Goal: Task Accomplishment & Management: Complete application form

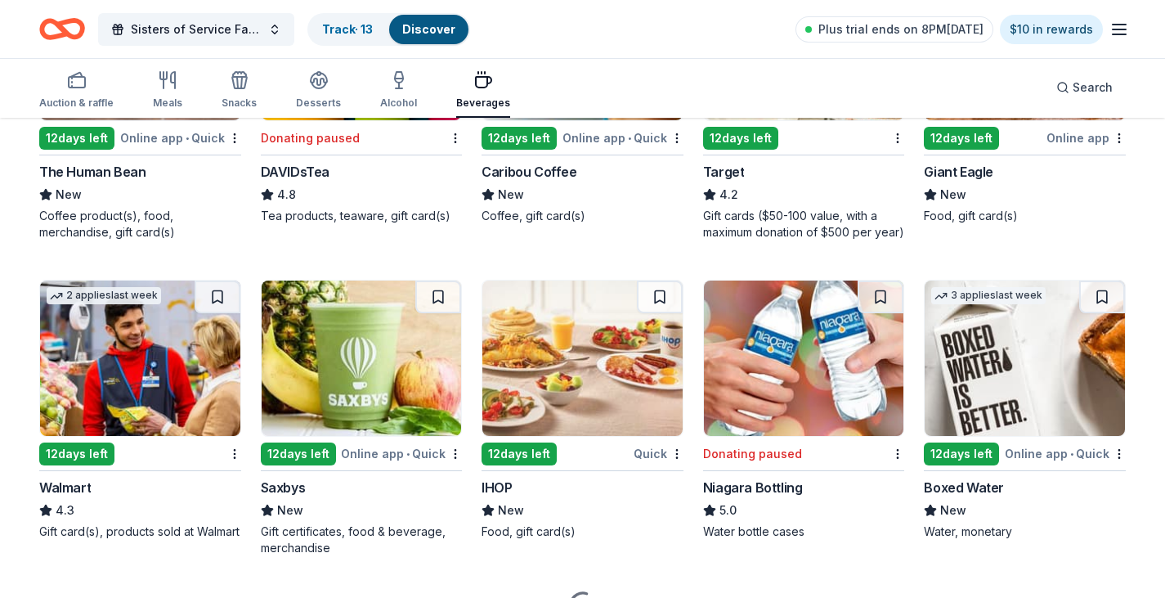
scroll to position [981, 0]
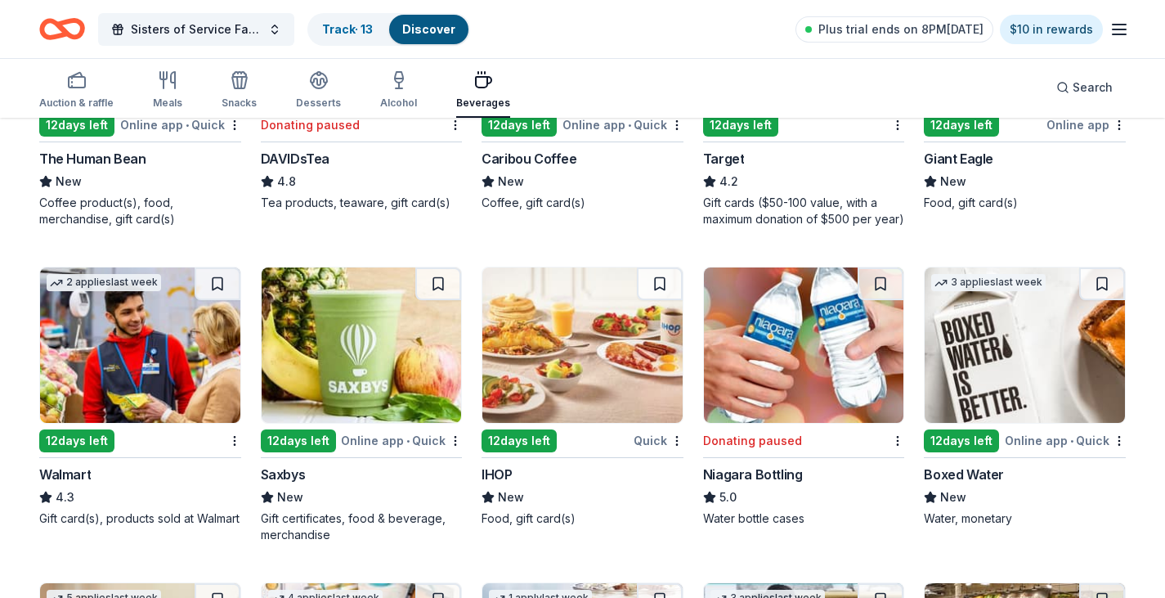
click at [963, 128] on div "12 days left" at bounding box center [961, 125] width 75 height 23
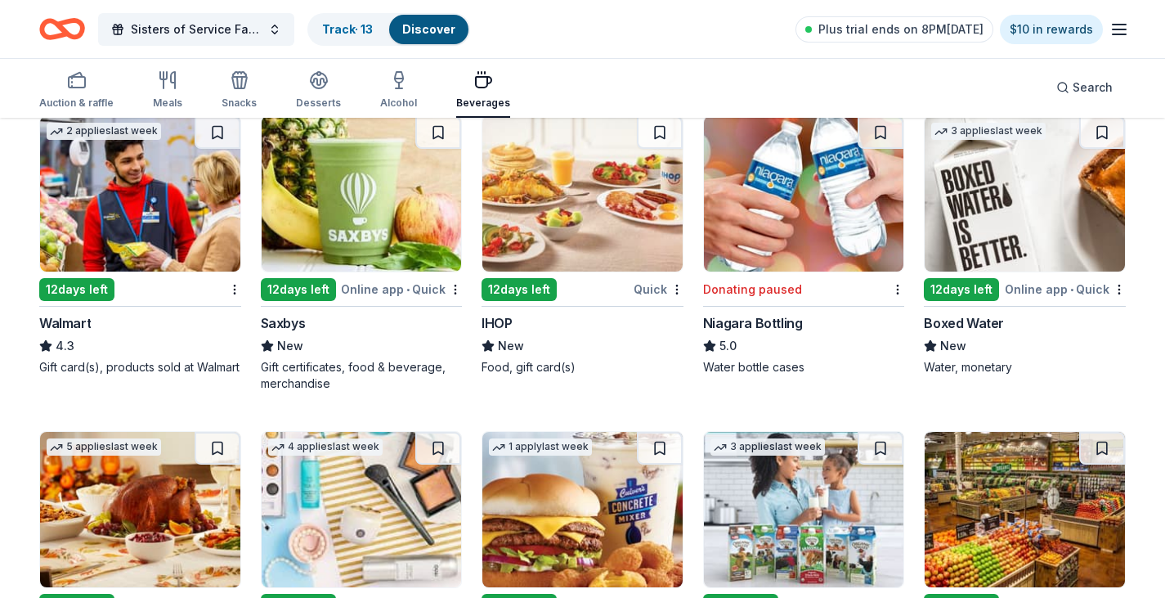
scroll to position [1145, 0]
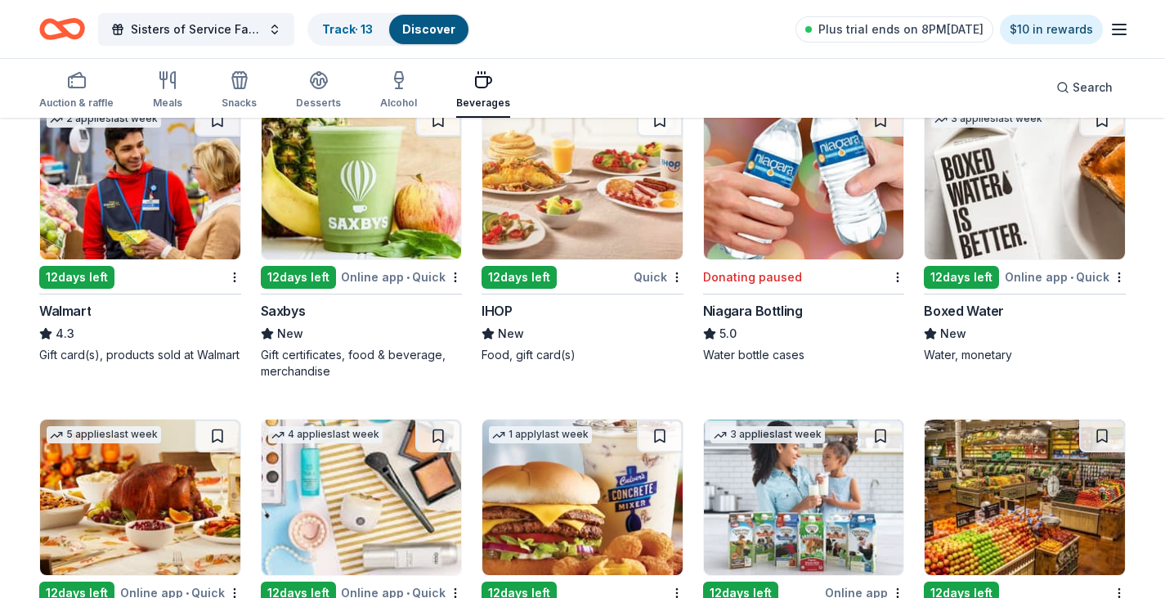
click at [1031, 280] on div "Online app • Quick" at bounding box center [1065, 277] width 121 height 20
click at [350, 35] on link "Track · 14" at bounding box center [348, 29] width 52 height 14
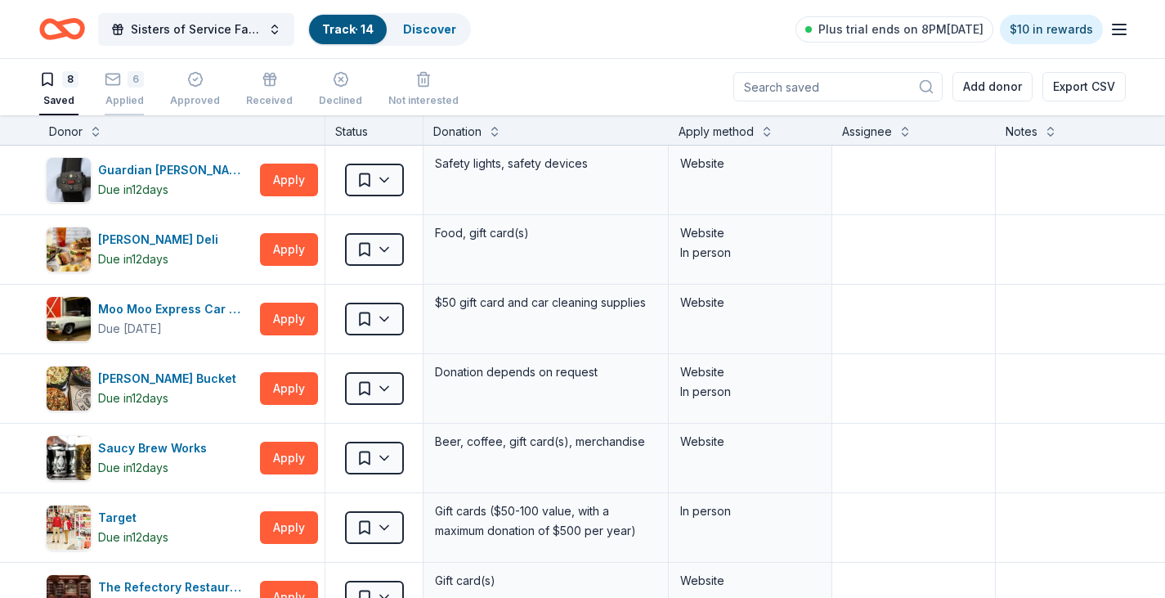
click at [121, 98] on div "Applied" at bounding box center [124, 100] width 39 height 13
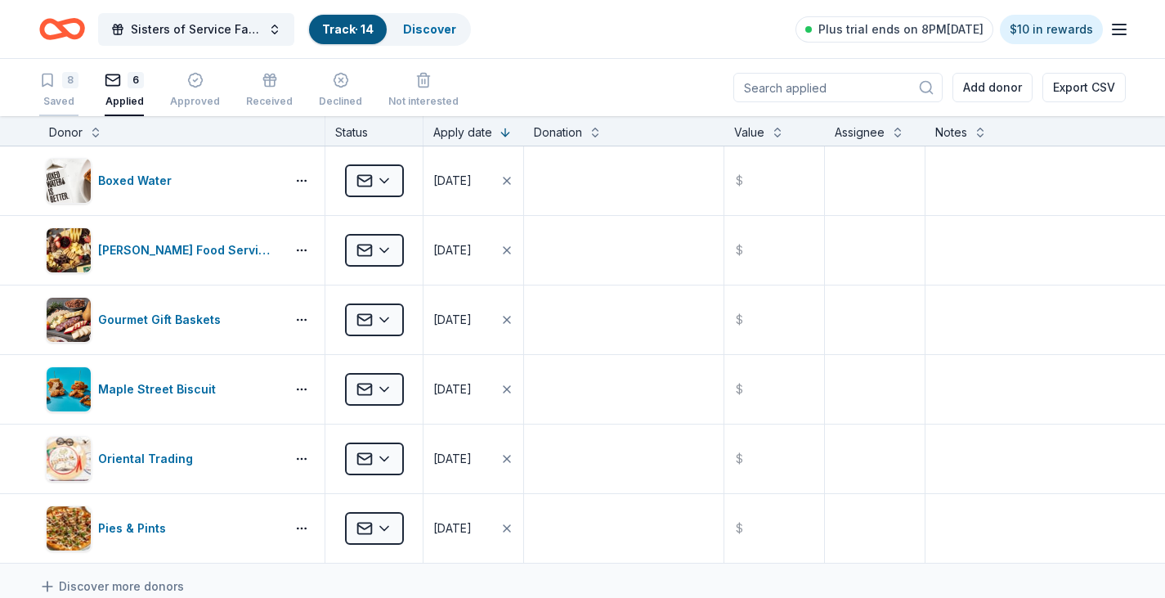
click at [56, 92] on div "8 Saved" at bounding box center [58, 90] width 39 height 36
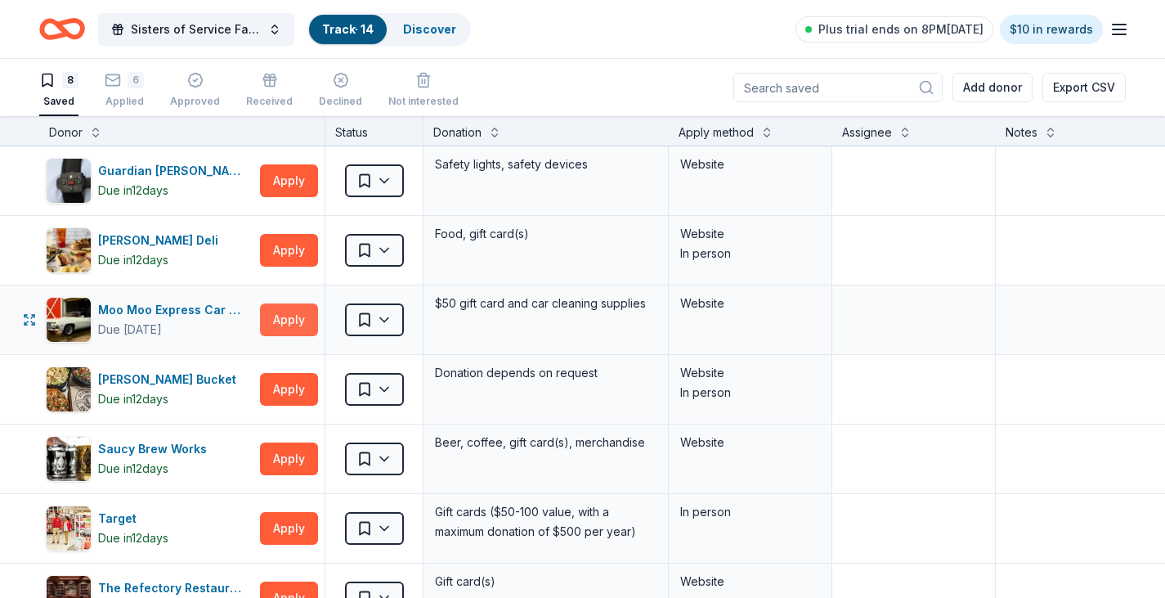
click at [296, 313] on button "Apply" at bounding box center [289, 319] width 58 height 33
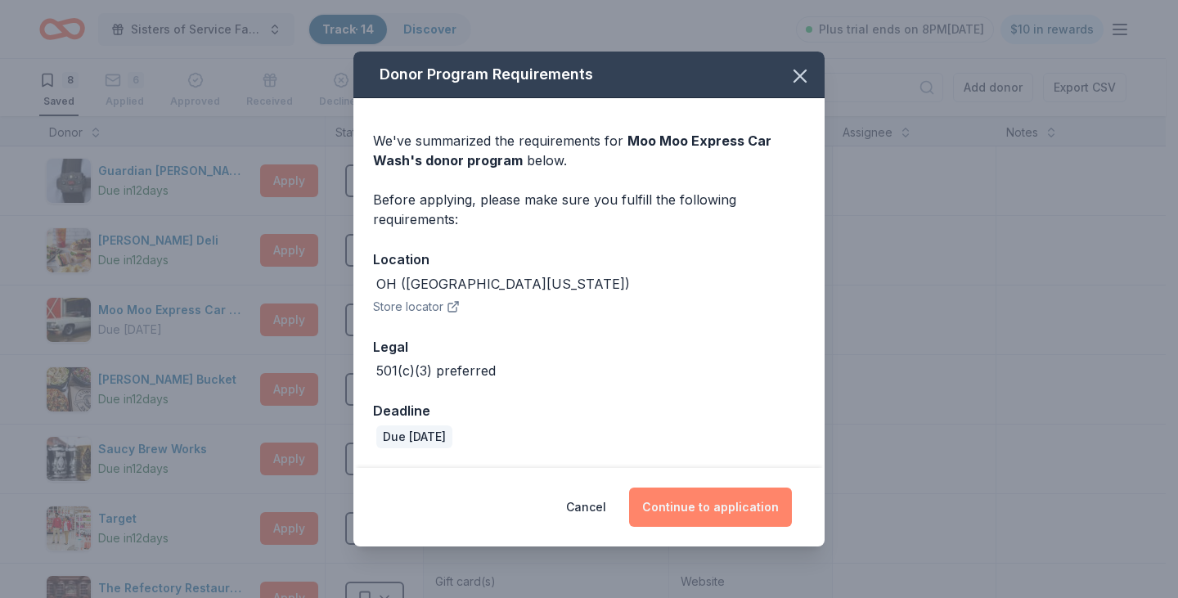
click at [712, 503] on button "Continue to application" at bounding box center [710, 506] width 163 height 39
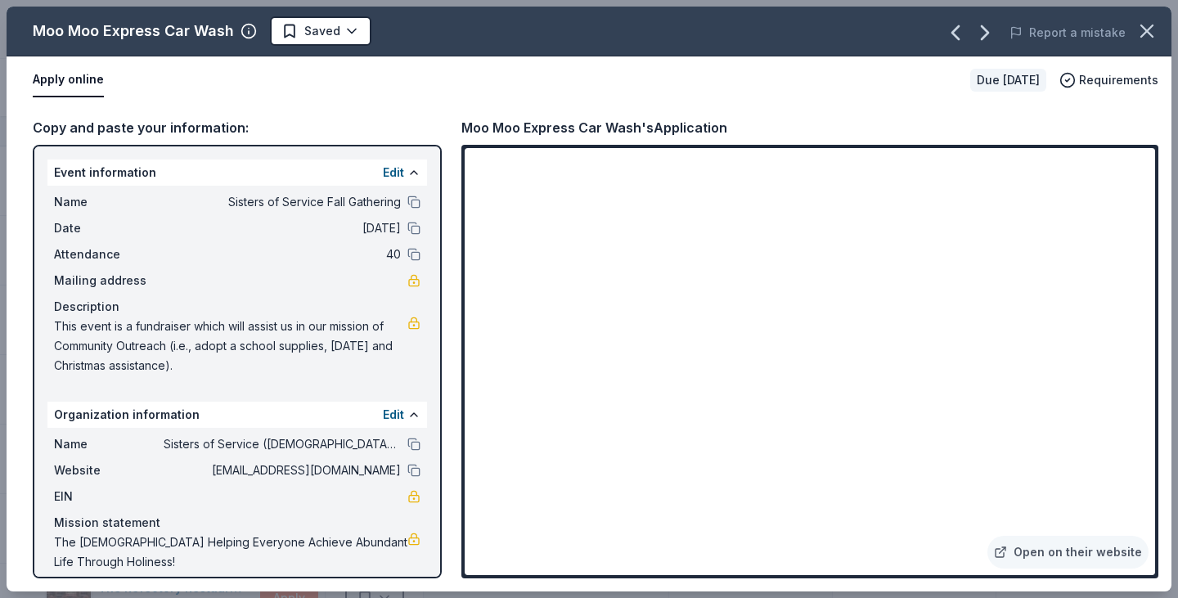
click at [77, 85] on button "Apply online" at bounding box center [68, 80] width 71 height 34
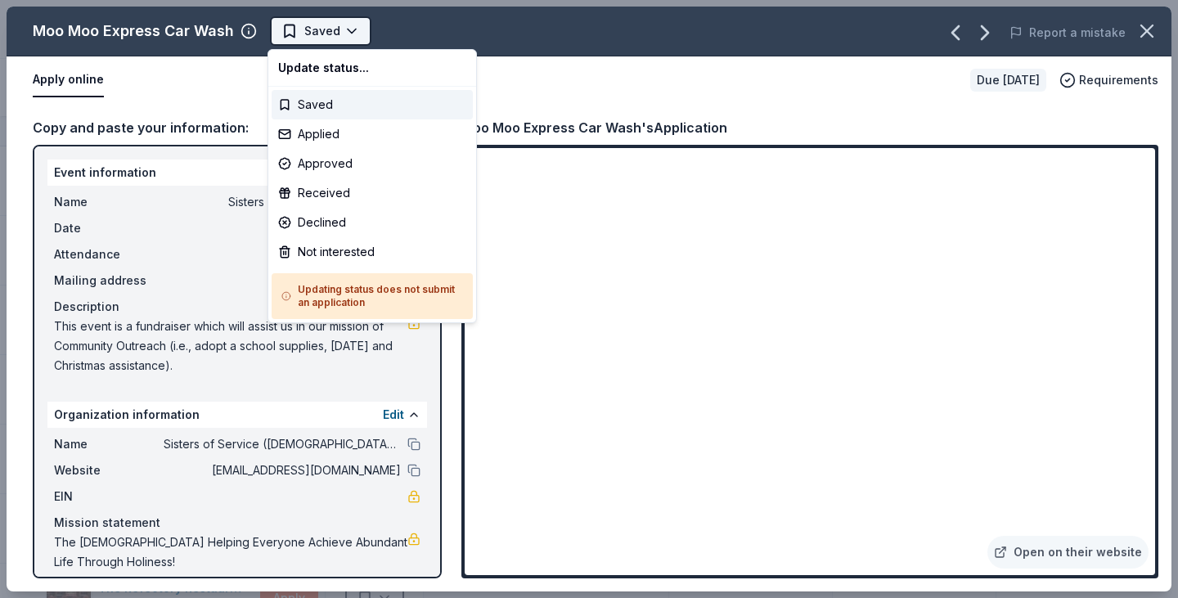
click at [316, 34] on html "Sisters of Service Fall Gathering Track · 14 Discover Plus trial ends on 8PM, 1…" at bounding box center [589, 299] width 1178 height 598
click at [311, 103] on div "Saved" at bounding box center [371, 104] width 201 height 29
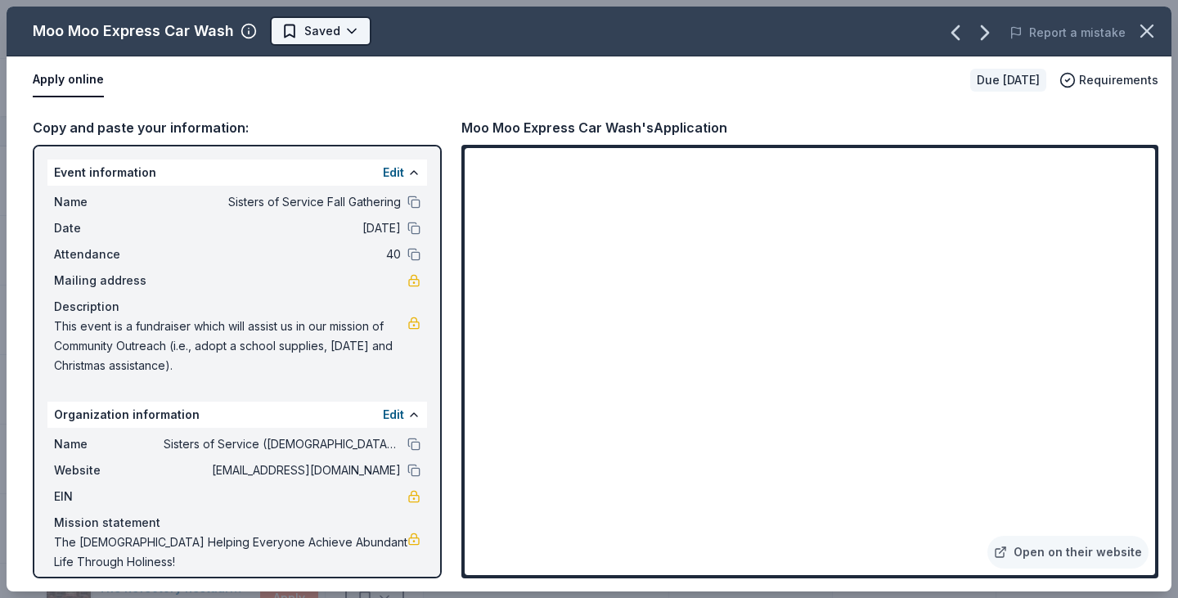
click at [325, 27] on html "Sisters of Service Fall Gathering Track · 14 Discover Plus trial ends on 8PM, 1…" at bounding box center [589, 299] width 1178 height 598
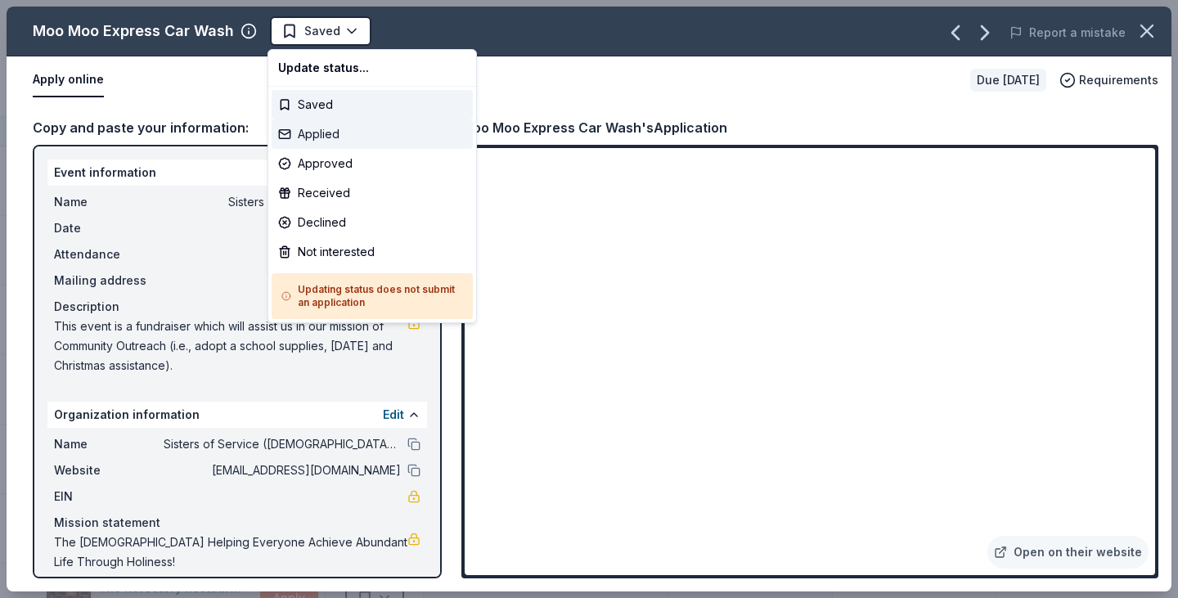
click at [331, 138] on div "Applied" at bounding box center [371, 133] width 201 height 29
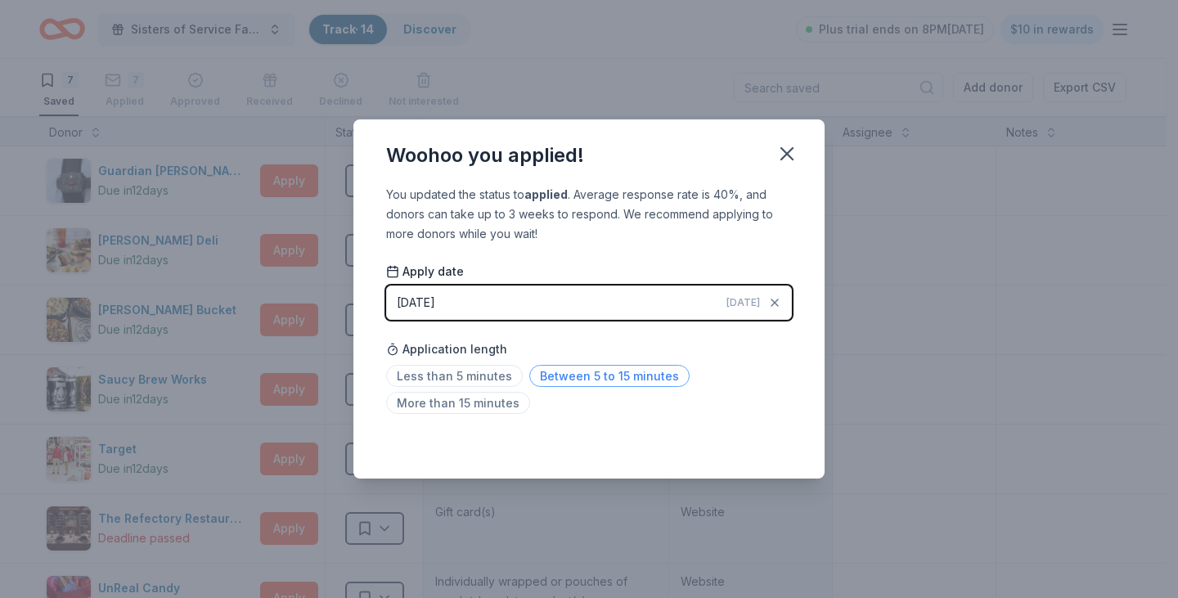
click at [536, 375] on span "Between 5 to 15 minutes" at bounding box center [609, 376] width 160 height 22
click at [793, 156] on icon "button" at bounding box center [786, 153] width 23 height 23
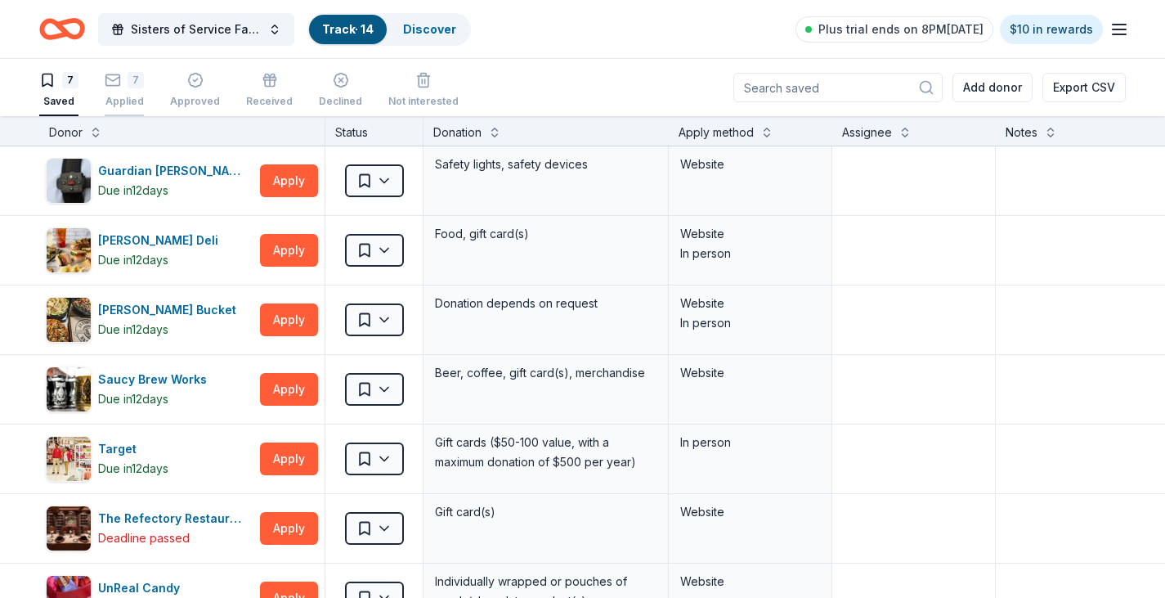
click at [122, 79] on div "7" at bounding box center [124, 80] width 39 height 16
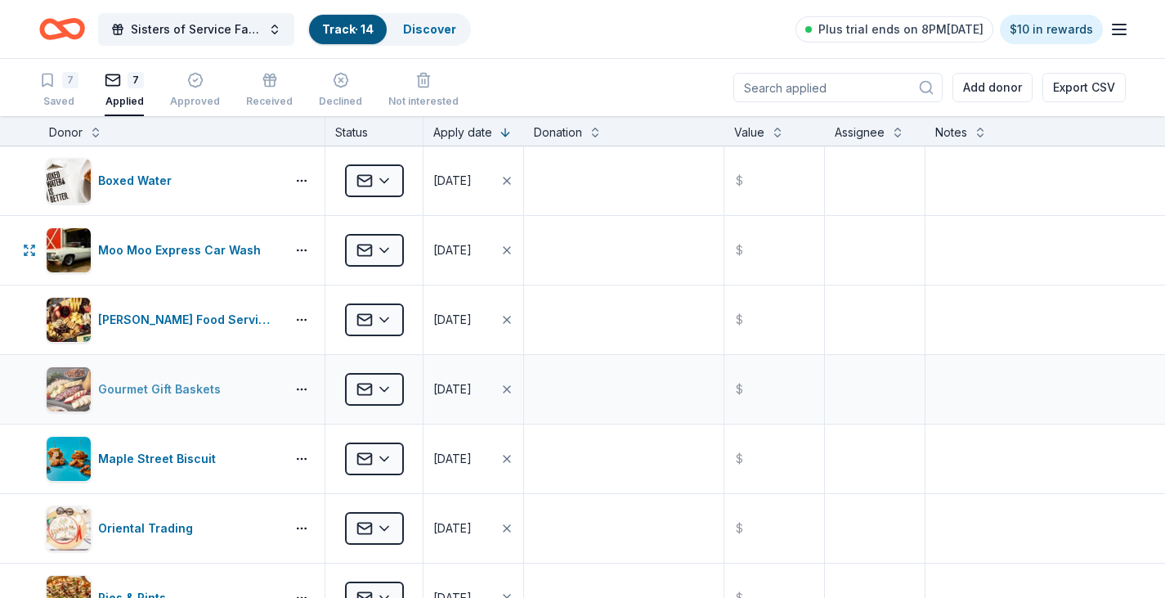
scroll to position [82, 0]
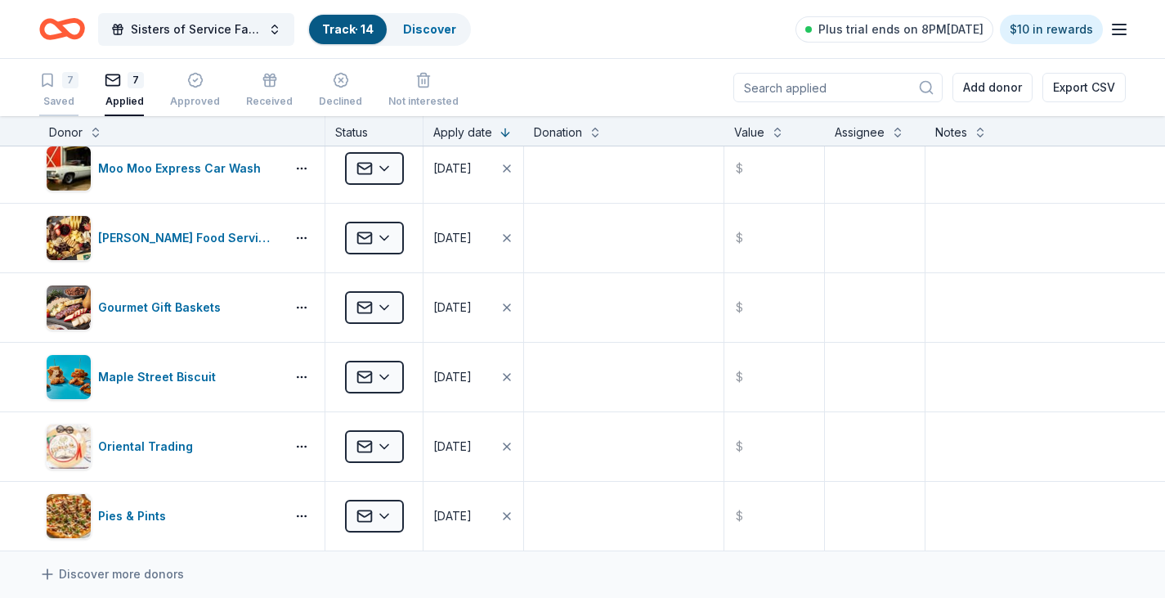
click at [67, 87] on div "7" at bounding box center [70, 80] width 16 height 16
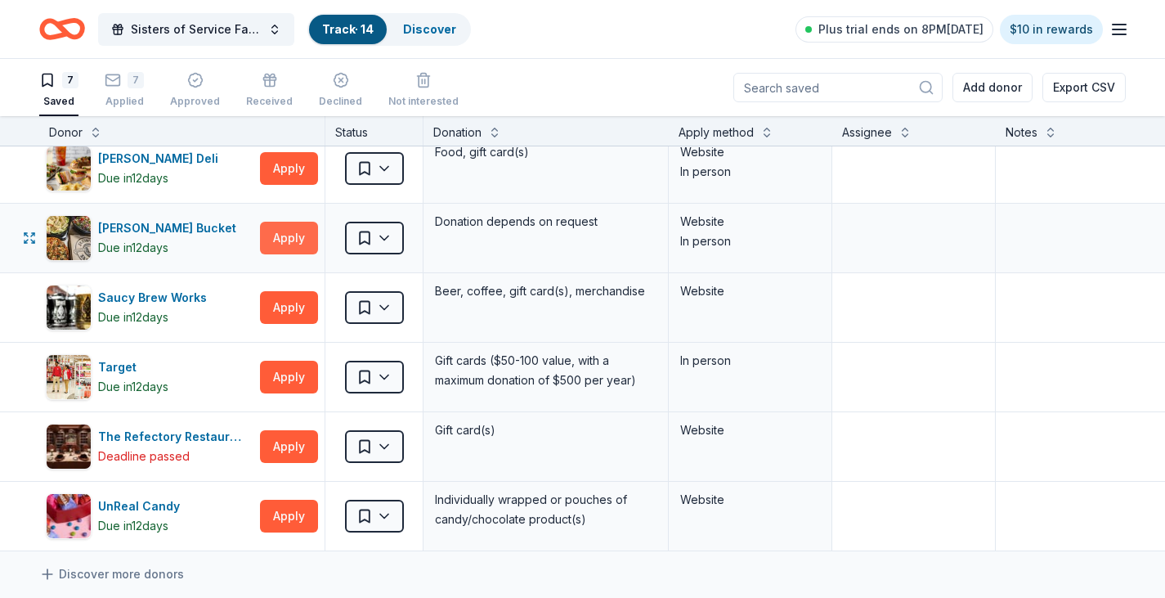
click at [291, 243] on button "Apply" at bounding box center [289, 238] width 58 height 33
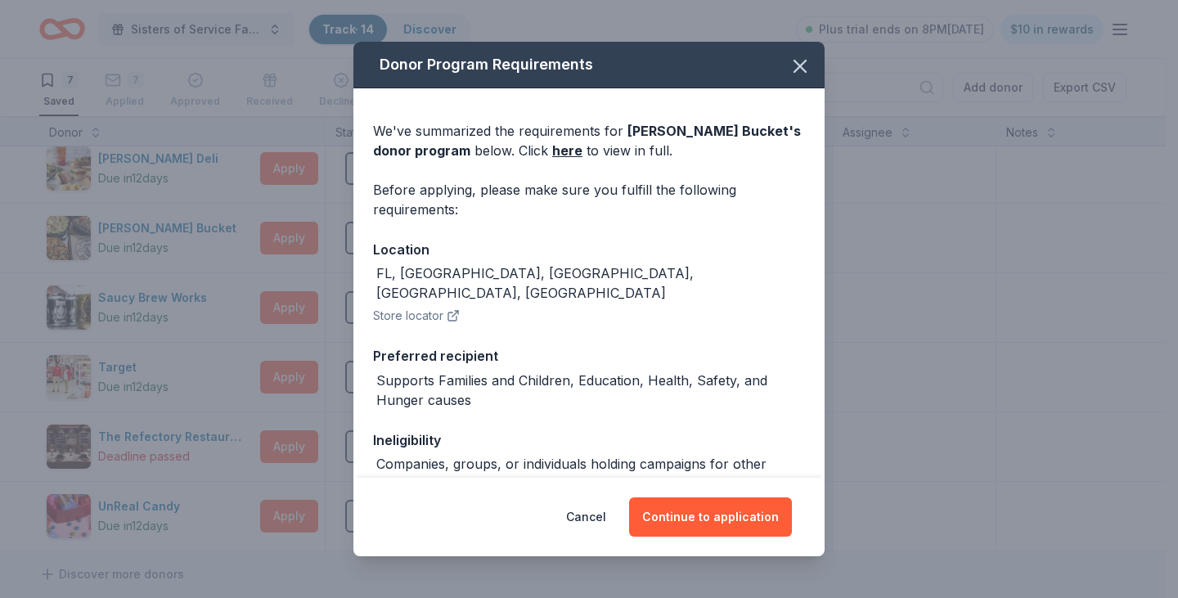
click at [1049, 459] on div "Donor Program Requirements We've summarized the requirements for Rusty Bucket '…" at bounding box center [589, 299] width 1178 height 598
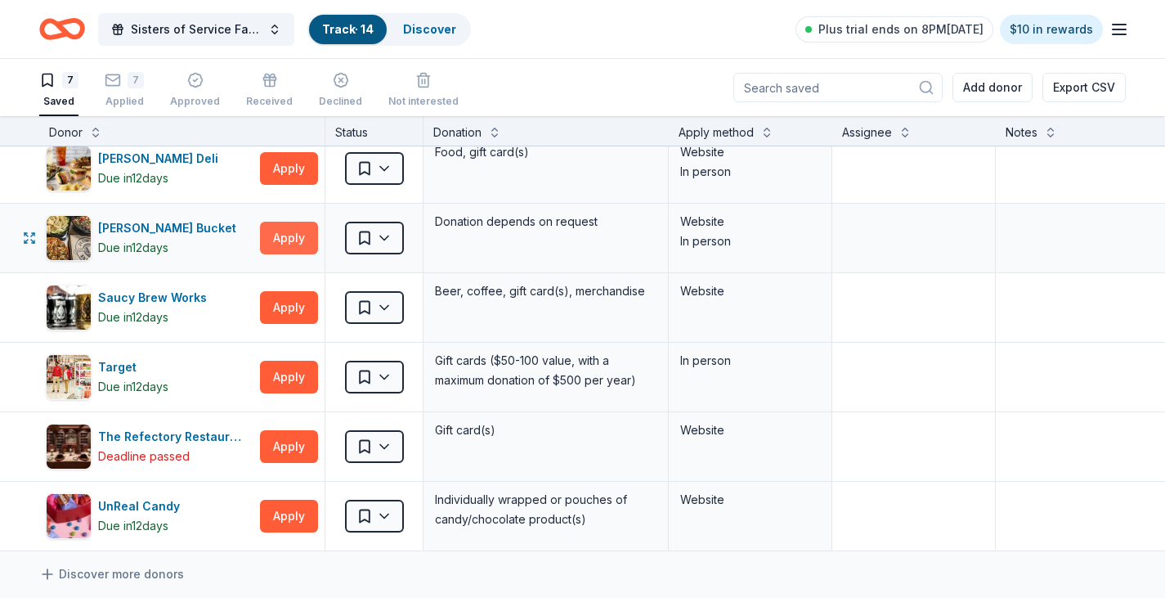
click at [279, 236] on button "Apply" at bounding box center [289, 238] width 58 height 33
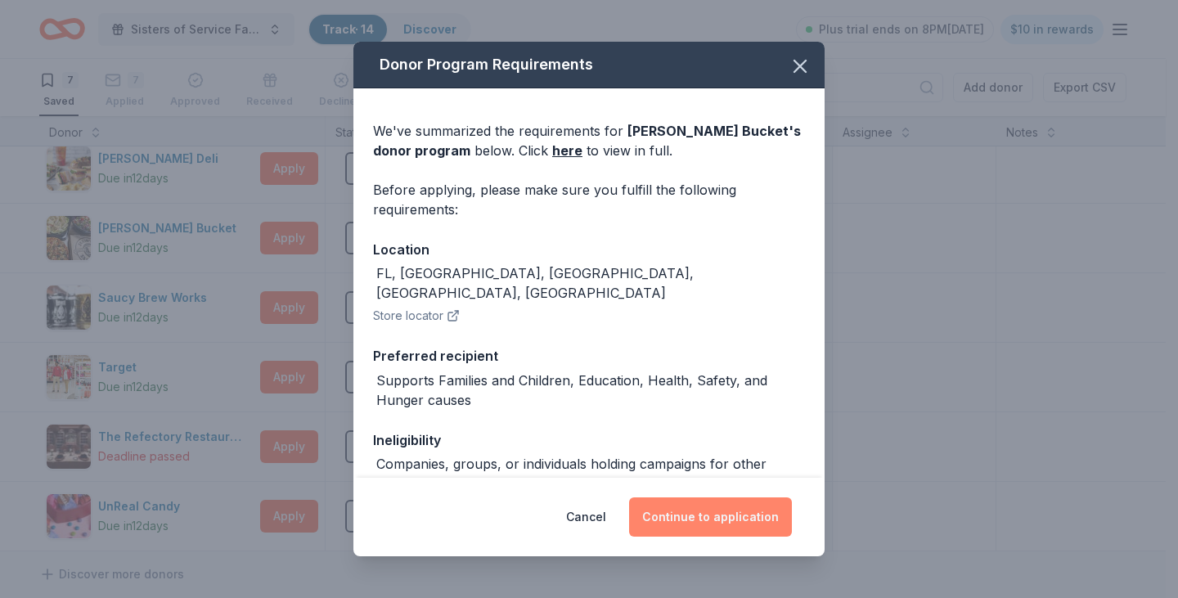
click at [681, 517] on button "Continue to application" at bounding box center [710, 516] width 163 height 39
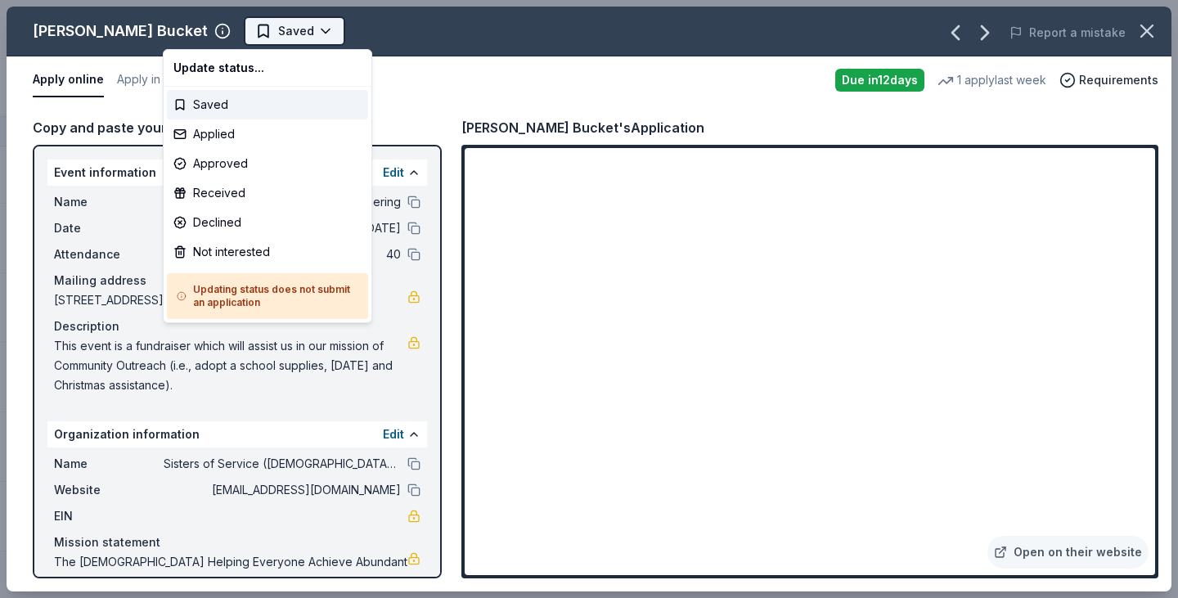
click at [212, 38] on html "Sisters of Service Fall Gathering Track · 14 Discover Plus trial ends on 8PM, 1…" at bounding box center [589, 299] width 1178 height 598
click at [206, 138] on div "Applied" at bounding box center [267, 133] width 201 height 29
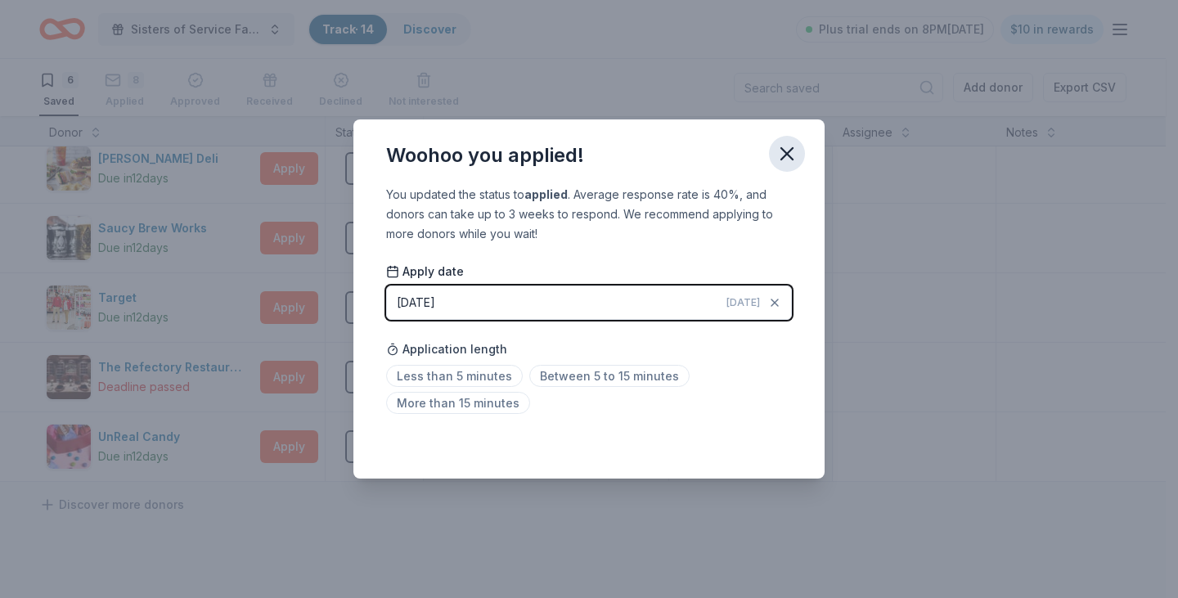
click at [791, 159] on icon "button" at bounding box center [786, 153] width 11 height 11
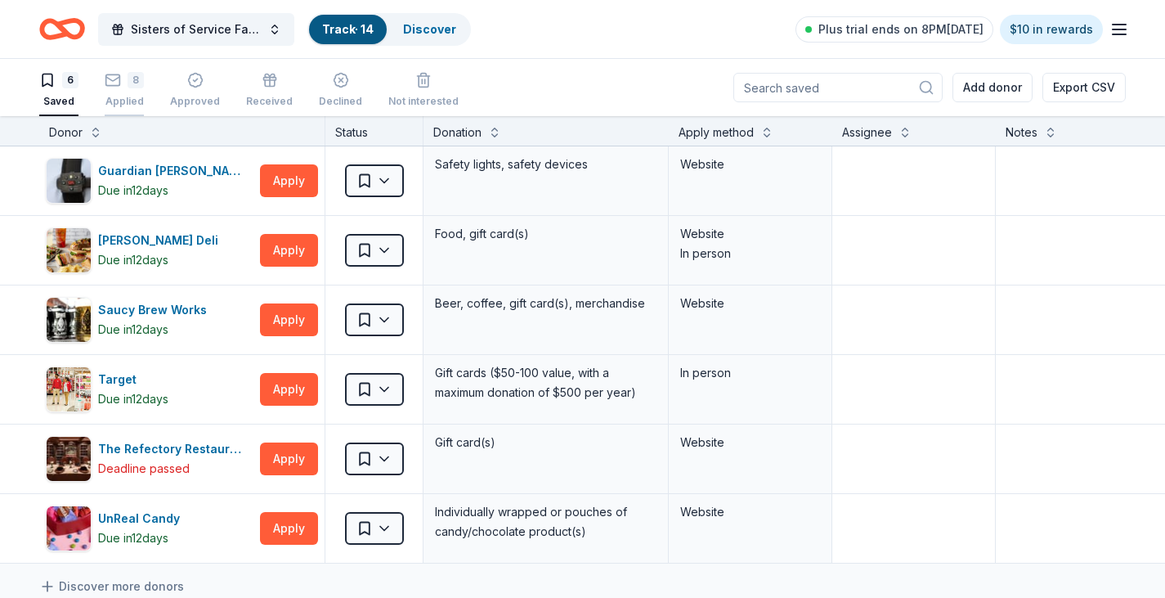
click at [110, 84] on icon "button" at bounding box center [113, 80] width 16 height 16
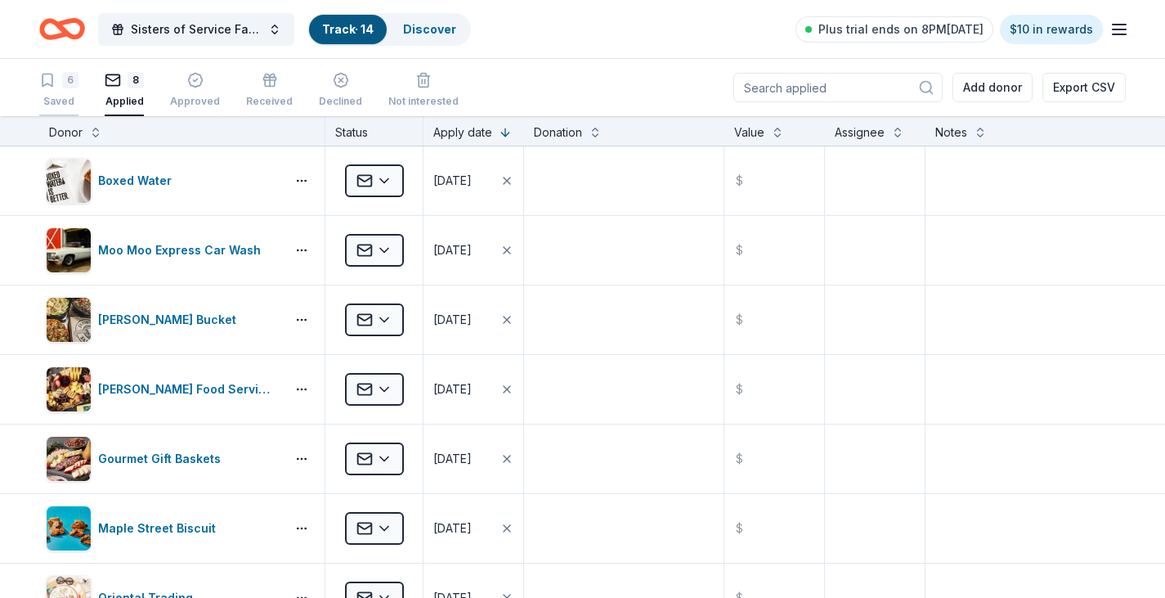
click at [61, 88] on div "6 Saved" at bounding box center [58, 90] width 39 height 36
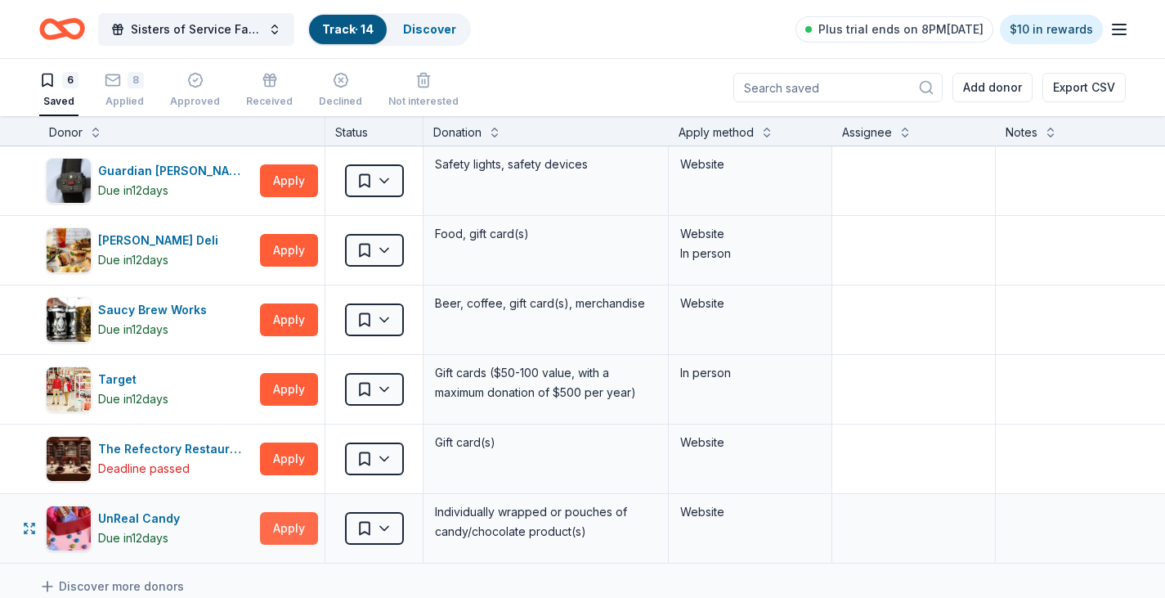
click at [270, 514] on button "Apply" at bounding box center [289, 528] width 58 height 33
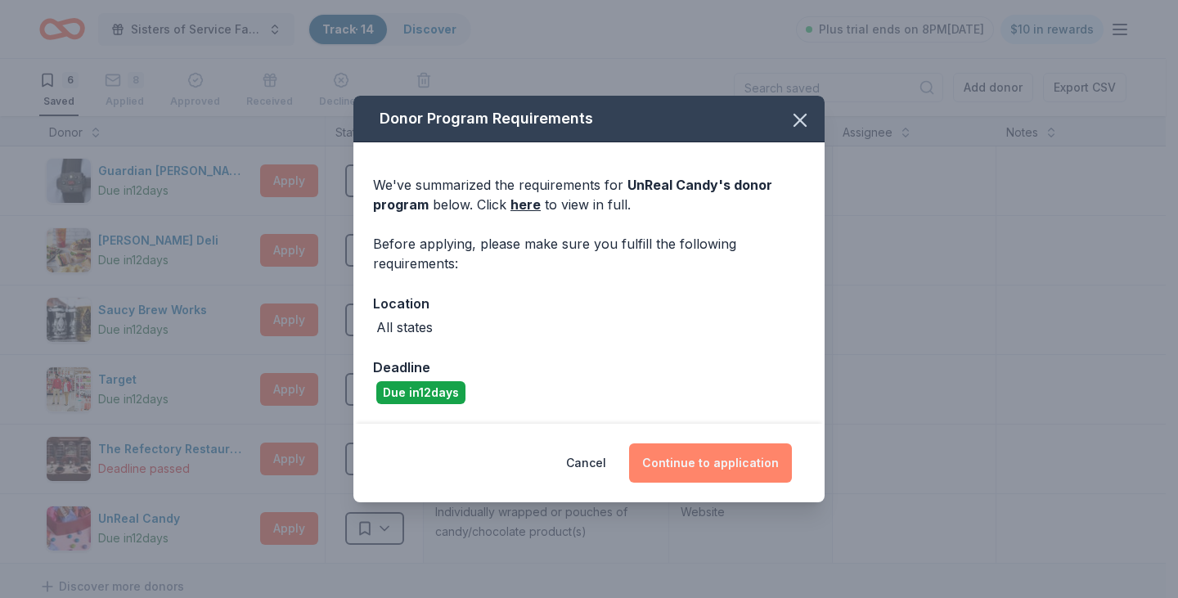
click at [666, 469] on button "Continue to application" at bounding box center [710, 462] width 163 height 39
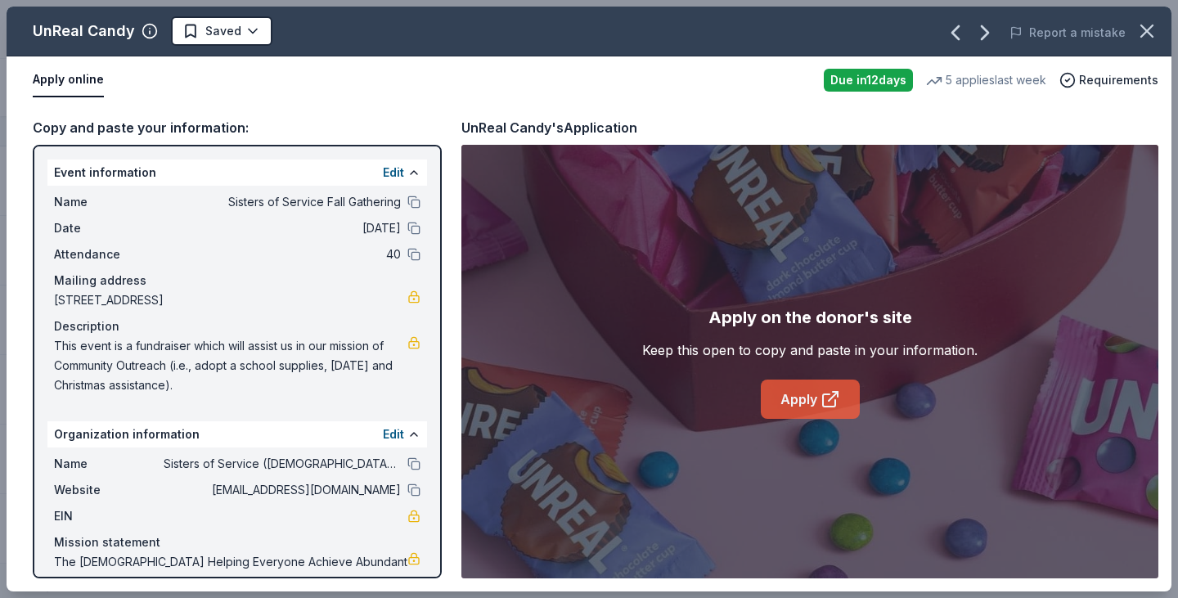
click at [776, 406] on link "Apply" at bounding box center [809, 398] width 99 height 39
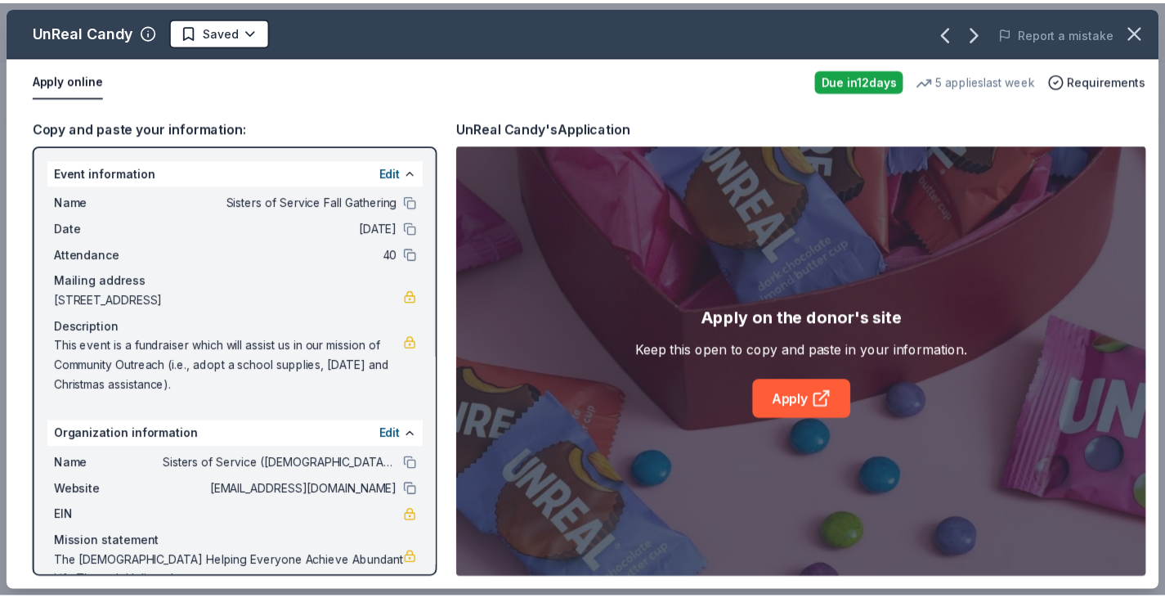
scroll to position [1145, 0]
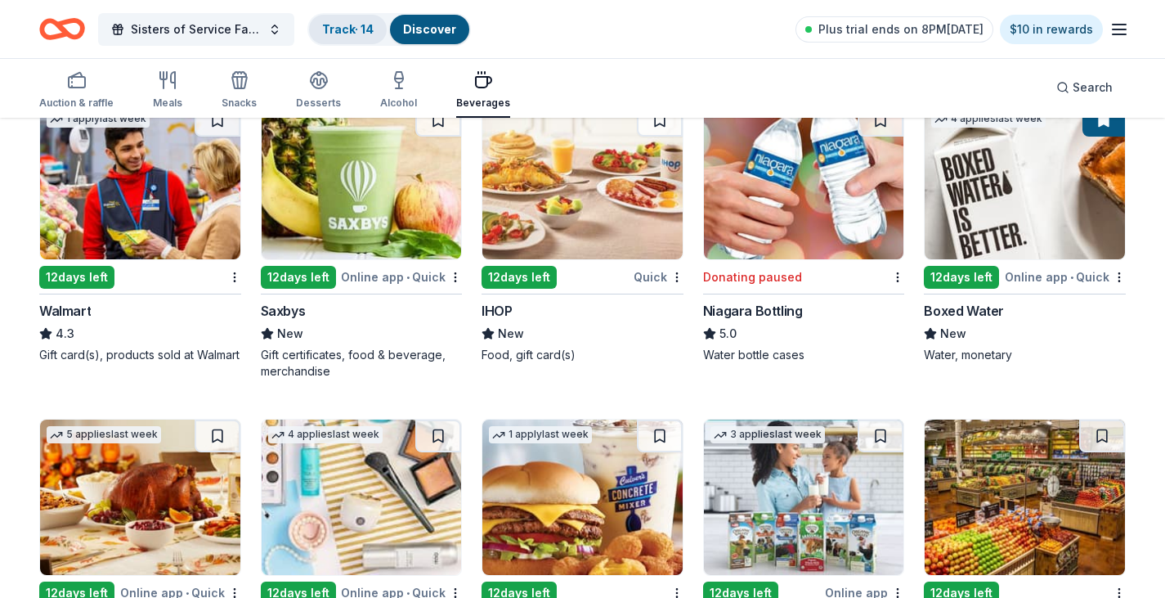
click at [325, 28] on link "Track · 14" at bounding box center [348, 29] width 52 height 14
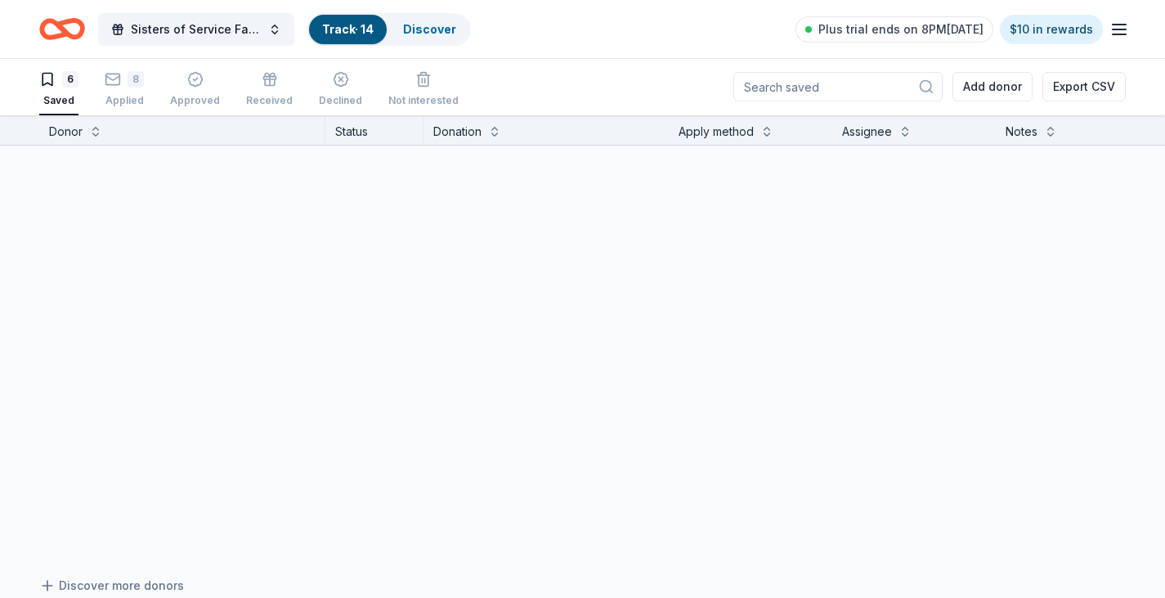
scroll to position [1, 0]
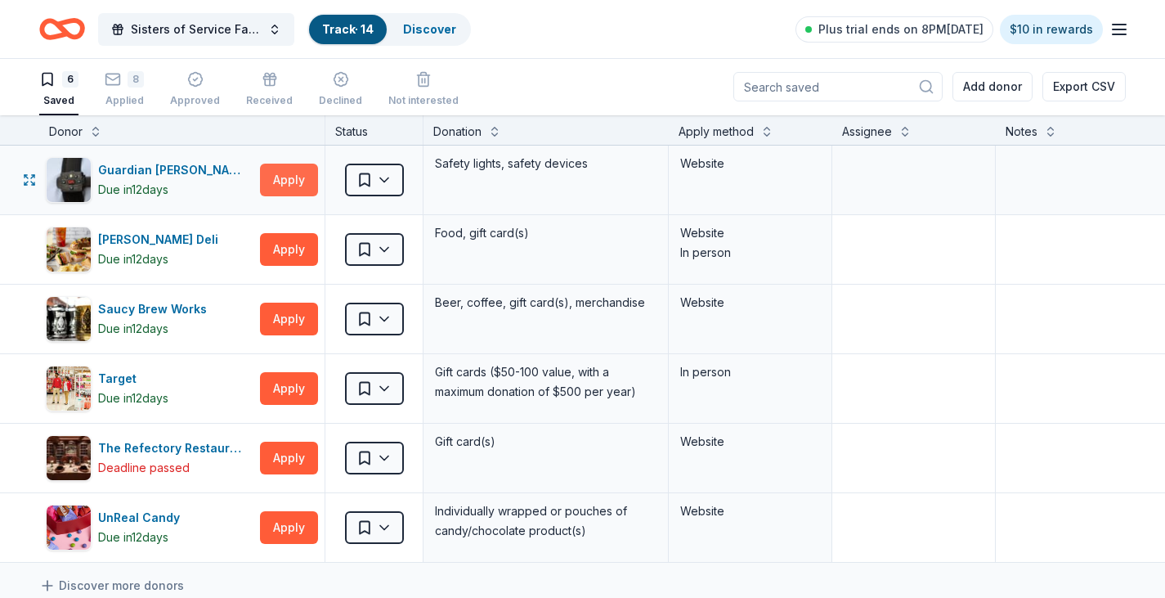
click at [279, 182] on button "Apply" at bounding box center [289, 180] width 58 height 33
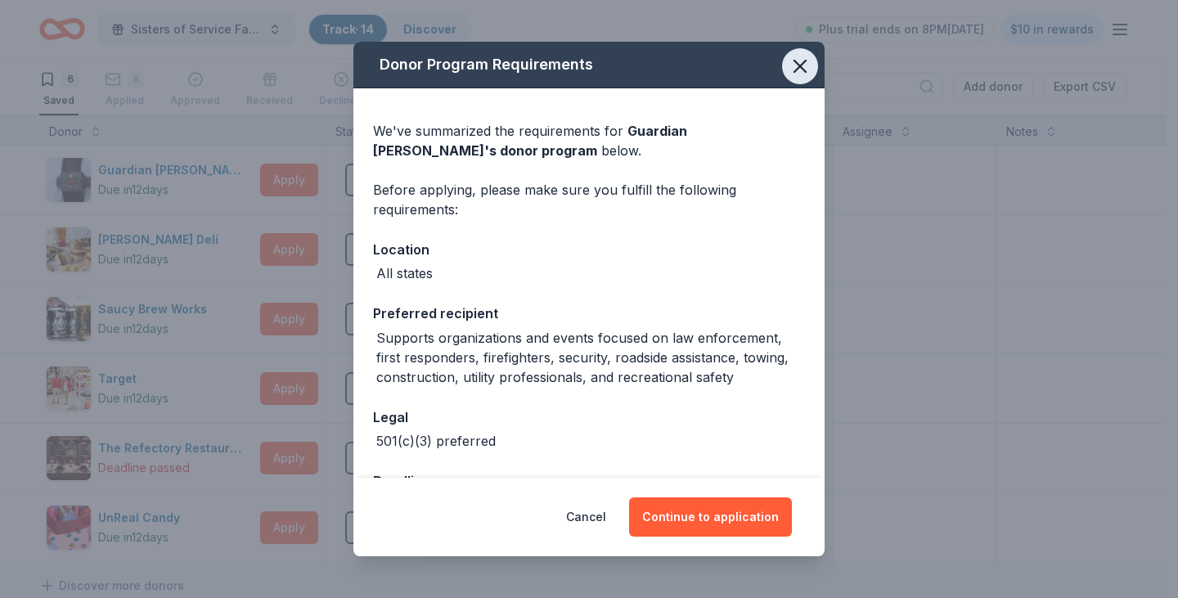
click at [788, 65] on icon "button" at bounding box center [799, 66] width 23 height 23
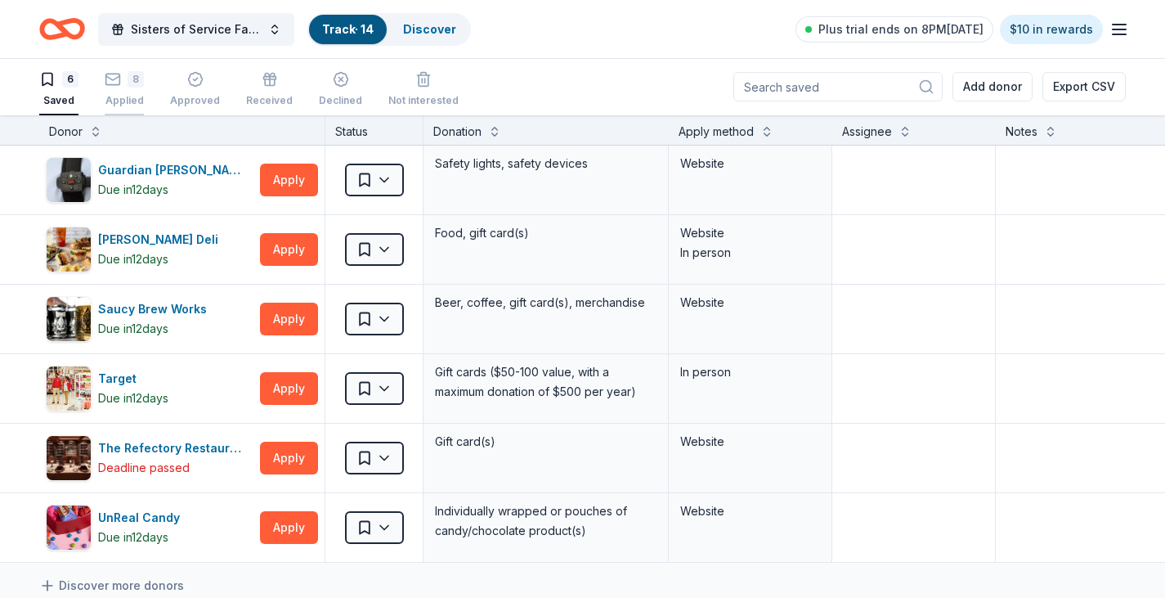
click at [122, 79] on div "8" at bounding box center [124, 79] width 39 height 16
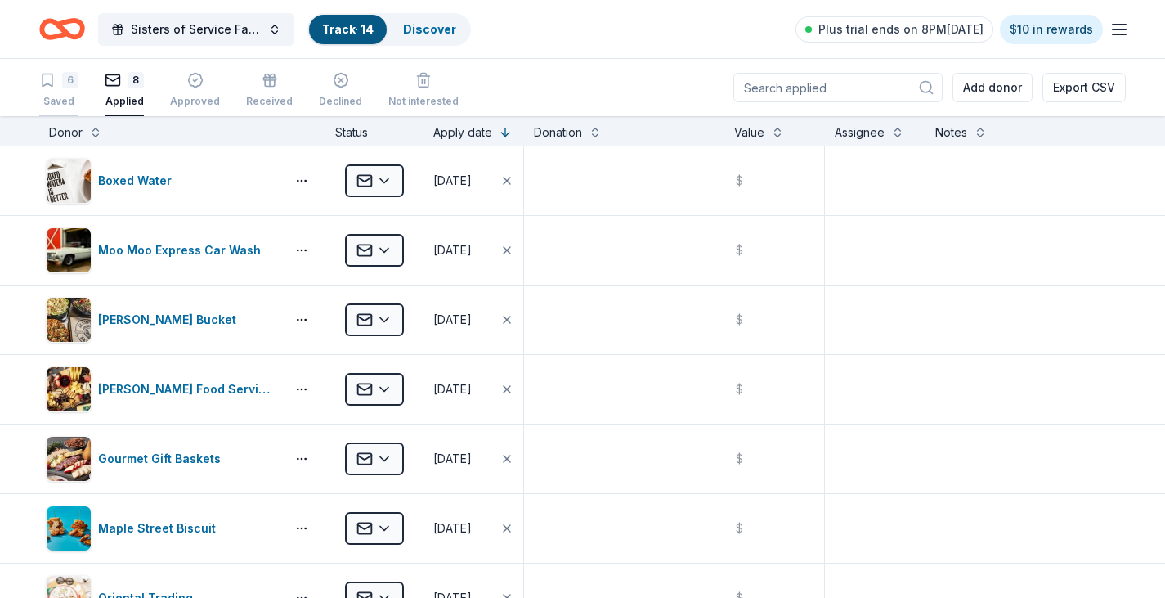
click at [52, 87] on icon "button" at bounding box center [47, 80] width 16 height 16
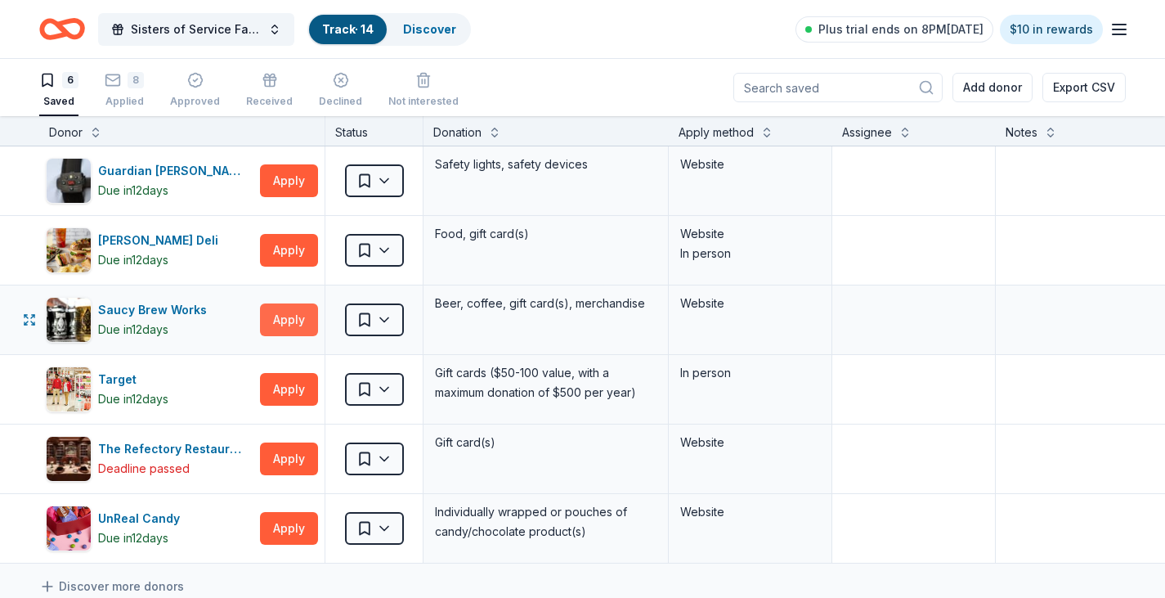
click at [294, 321] on button "Apply" at bounding box center [289, 319] width 58 height 33
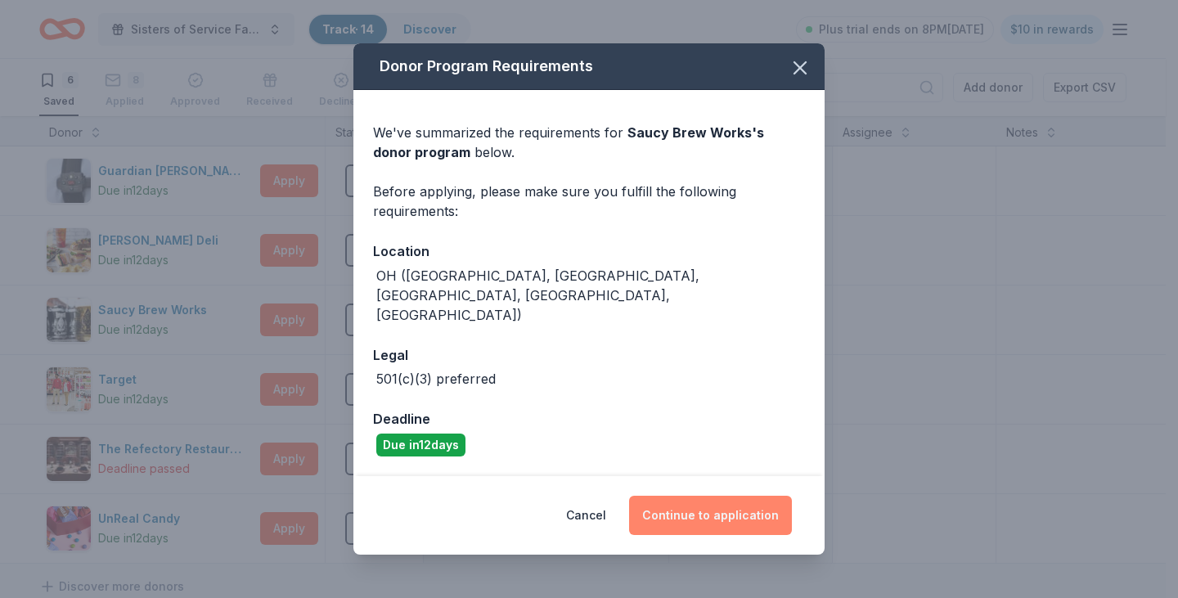
click at [720, 496] on button "Continue to application" at bounding box center [710, 515] width 163 height 39
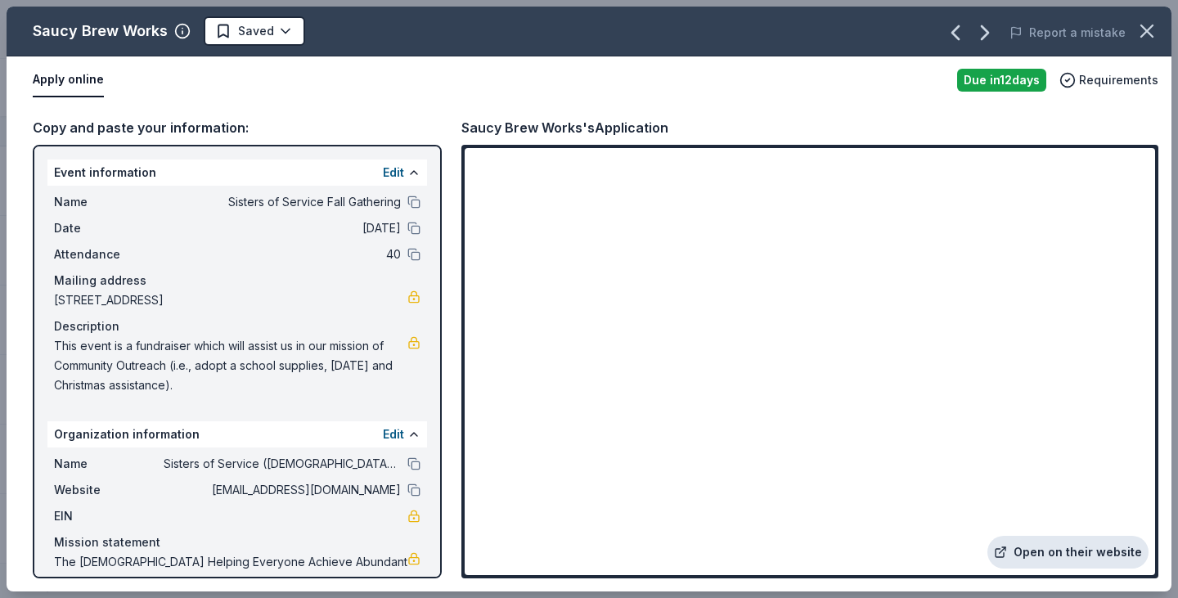
click at [1030, 546] on link "Open on their website" at bounding box center [1067, 552] width 161 height 33
click at [1097, 549] on link "Open on their website" at bounding box center [1067, 552] width 161 height 33
click at [67, 82] on button "Apply online" at bounding box center [68, 80] width 71 height 34
click at [72, 75] on button "Apply online" at bounding box center [68, 80] width 71 height 34
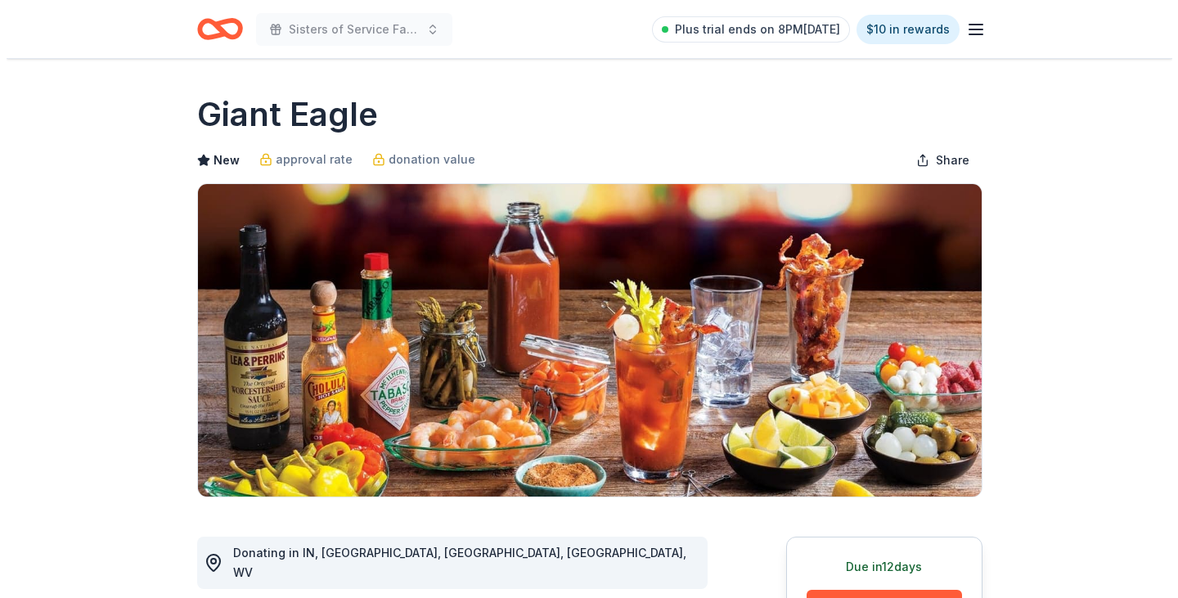
scroll to position [327, 0]
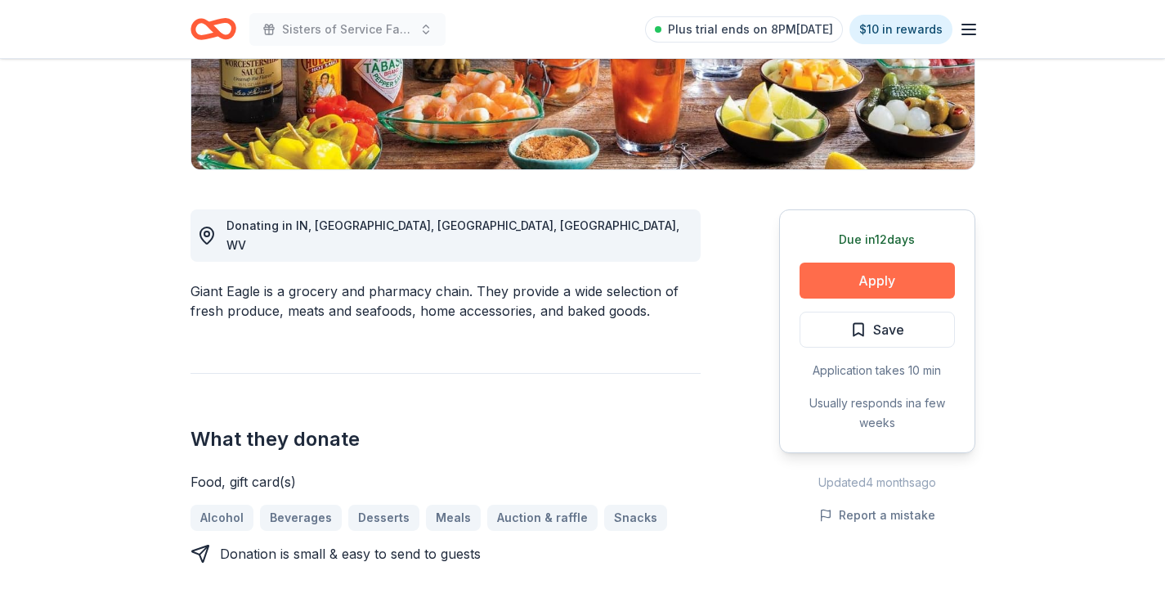
click at [868, 282] on button "Apply" at bounding box center [877, 280] width 155 height 36
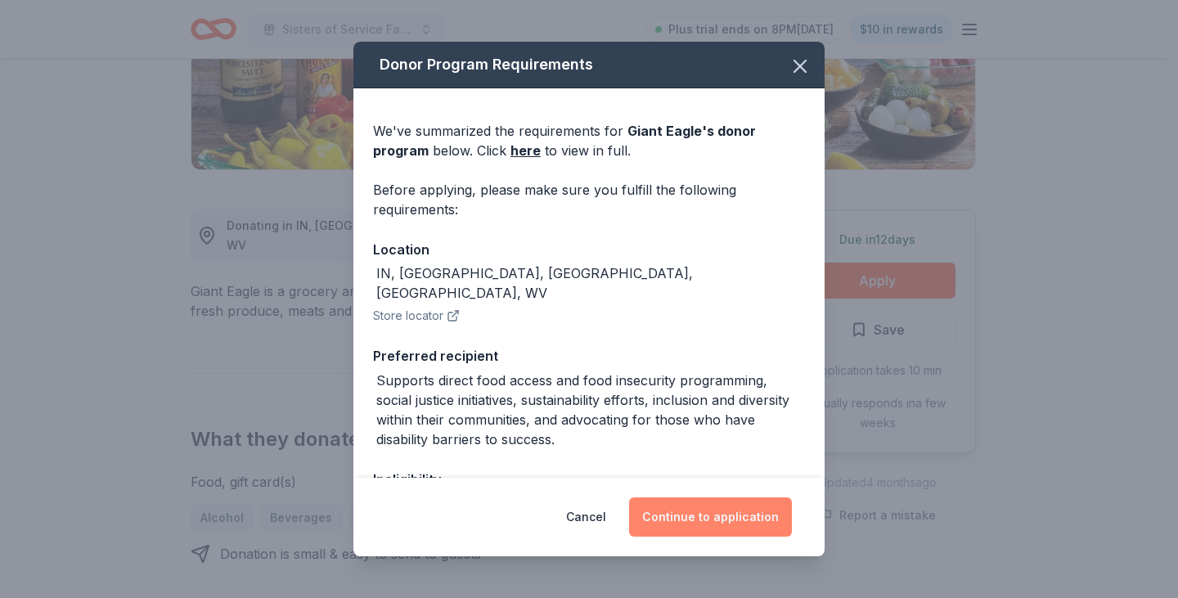
click at [729, 509] on button "Continue to application" at bounding box center [710, 516] width 163 height 39
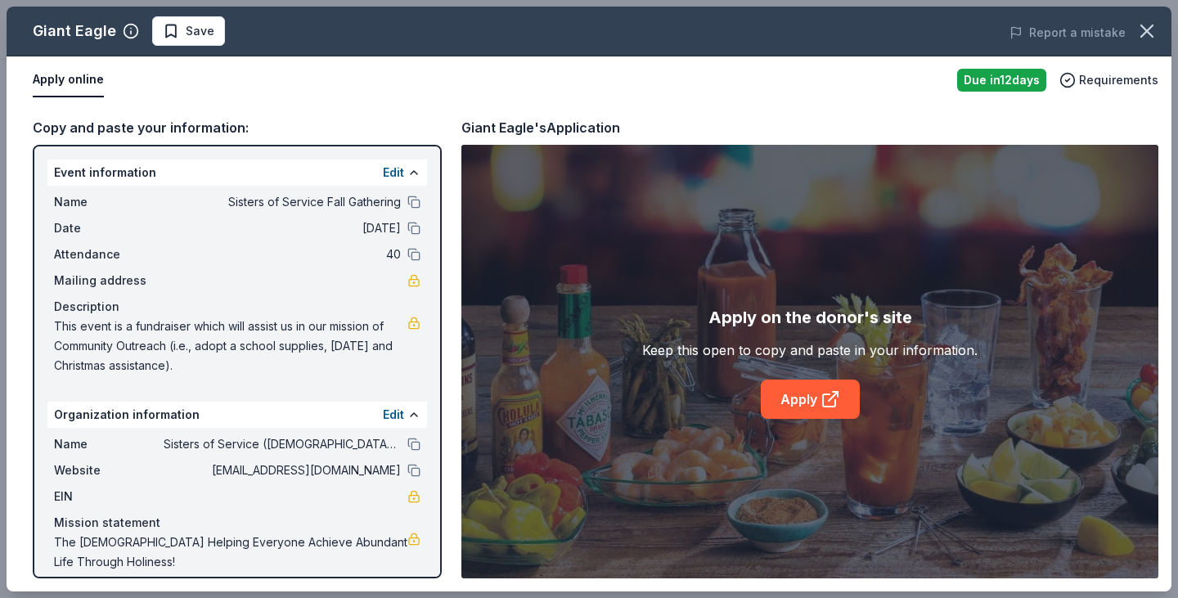
click at [174, 284] on div "Mailing address" at bounding box center [237, 281] width 366 height 20
click at [407, 170] on button at bounding box center [413, 172] width 13 height 13
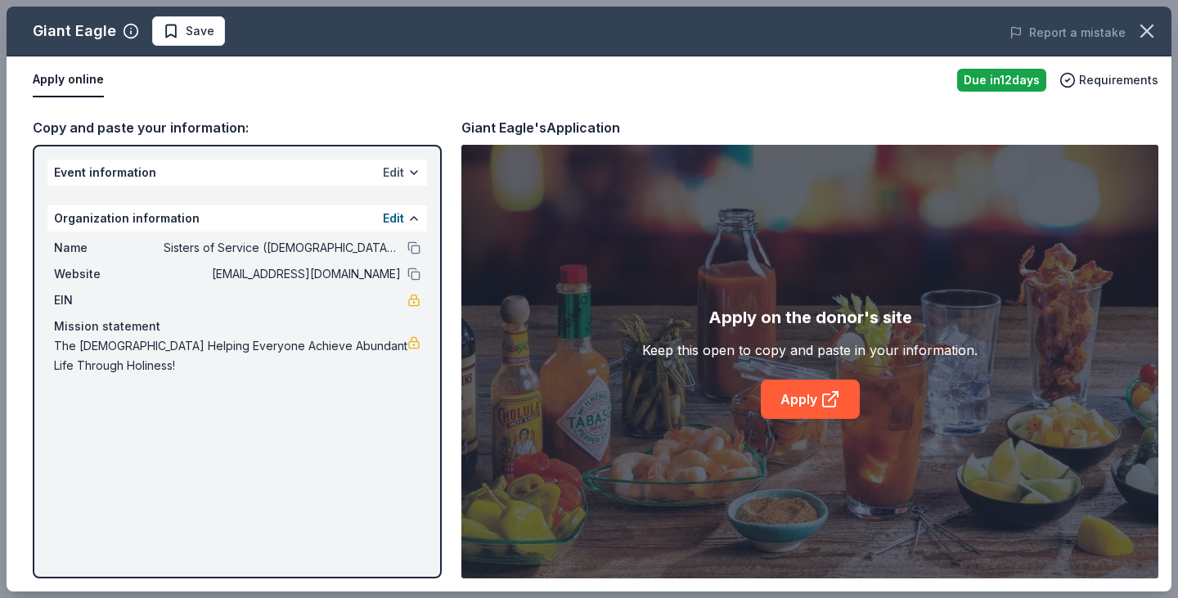
click at [401, 172] on button "Edit" at bounding box center [393, 173] width 21 height 20
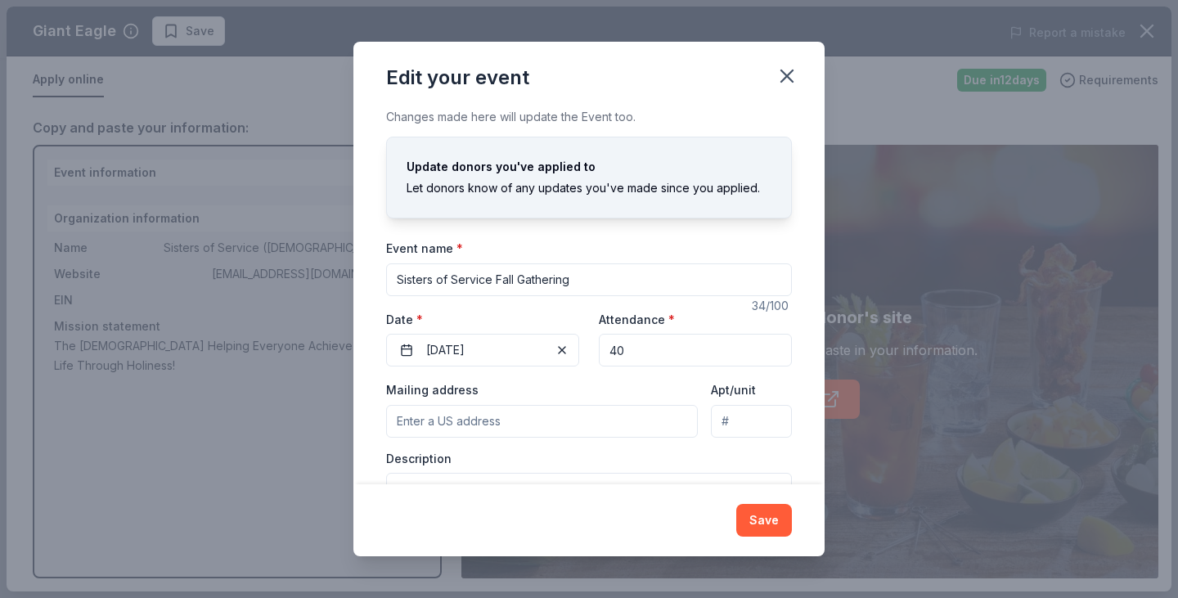
click at [456, 415] on input "Mailing address" at bounding box center [542, 421] width 312 height 33
type input "4505 Lakeside North, Columbus, OH, 43232"
click at [729, 418] on input "Apt/unit" at bounding box center [751, 421] width 81 height 33
type input "APT E"
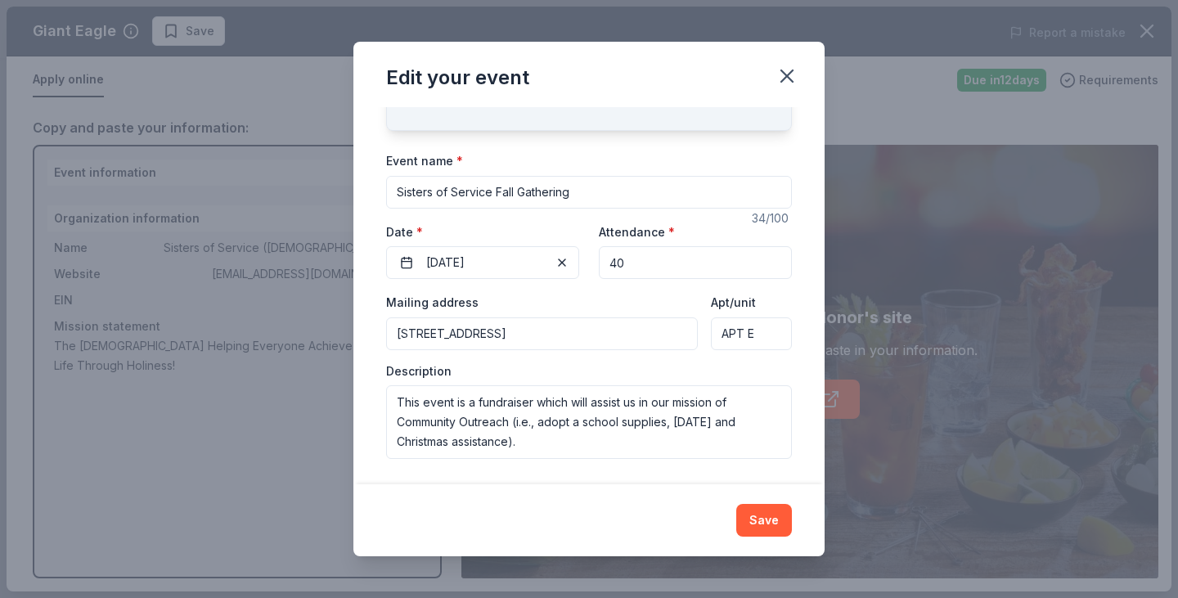
scroll to position [88, 0]
click at [756, 522] on button "Save" at bounding box center [764, 520] width 56 height 33
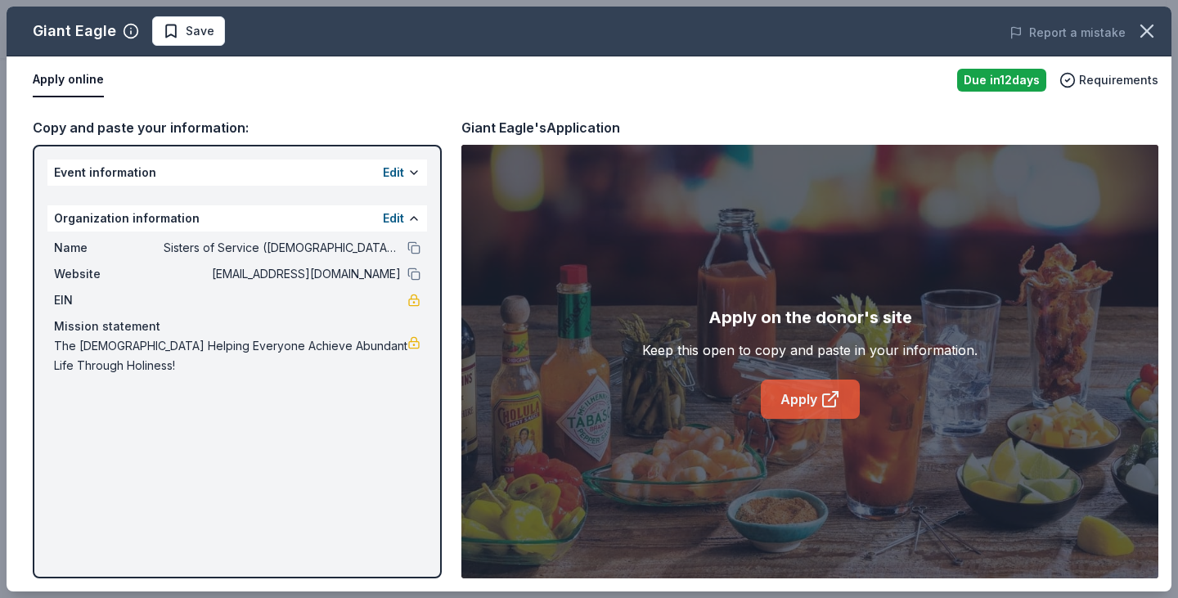
click at [816, 403] on link "Apply" at bounding box center [809, 398] width 99 height 39
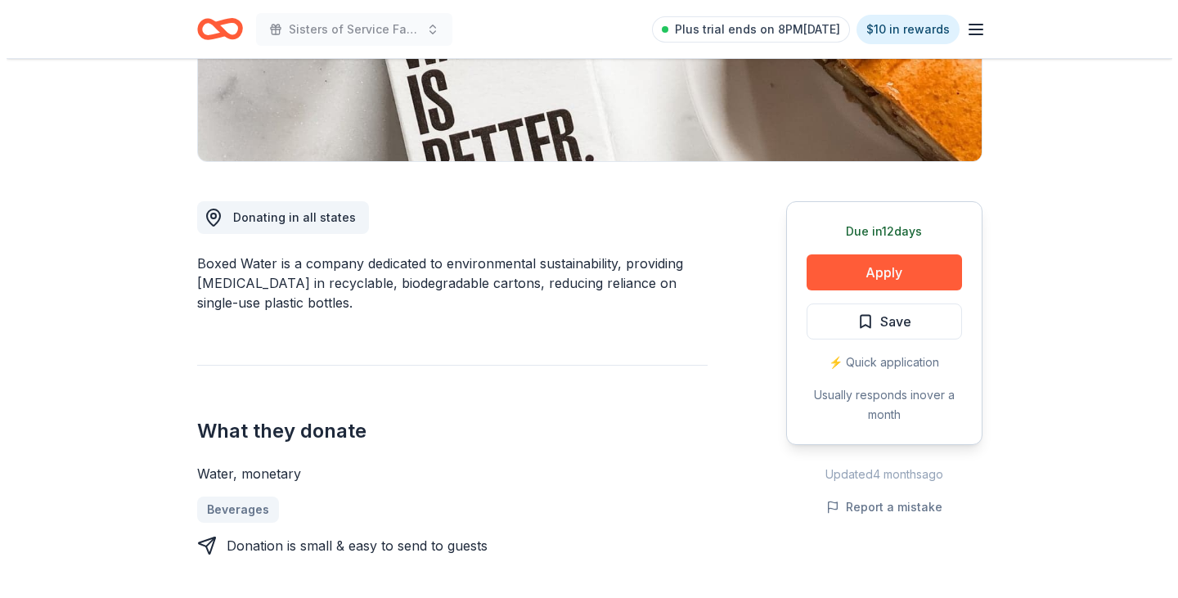
scroll to position [327, 0]
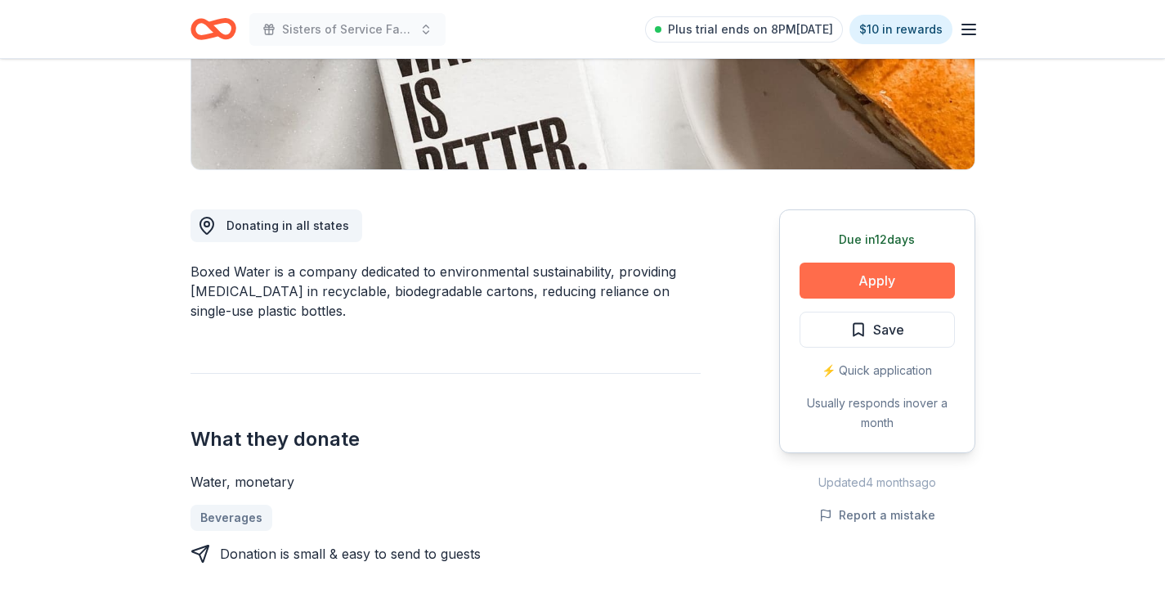
click at [873, 285] on button "Apply" at bounding box center [877, 280] width 155 height 36
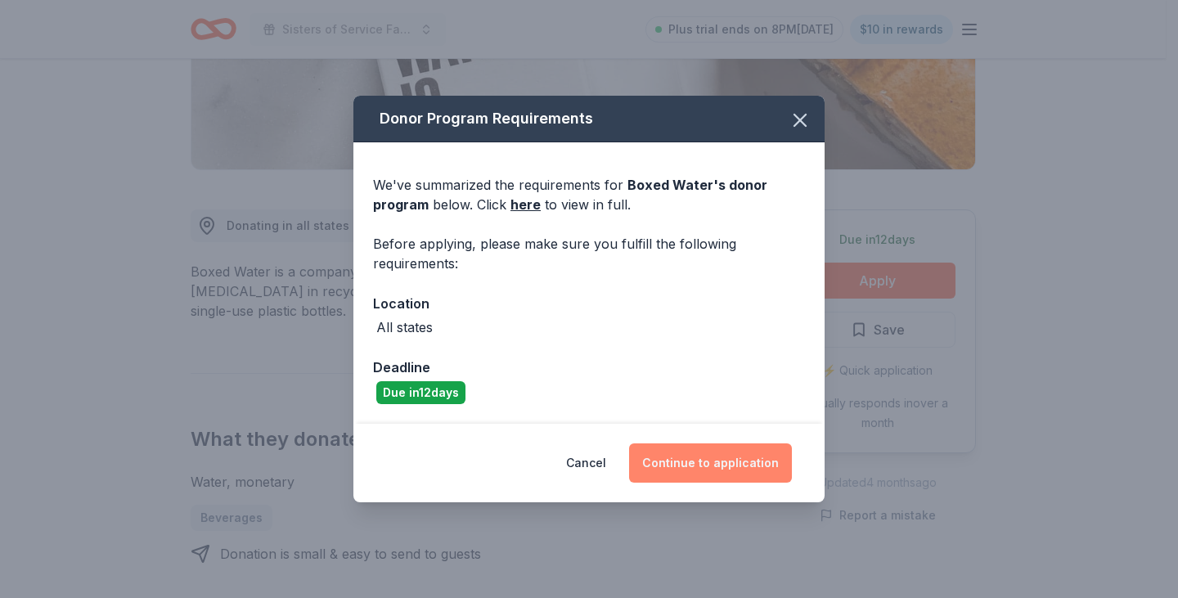
click at [726, 464] on button "Continue to application" at bounding box center [710, 462] width 163 height 39
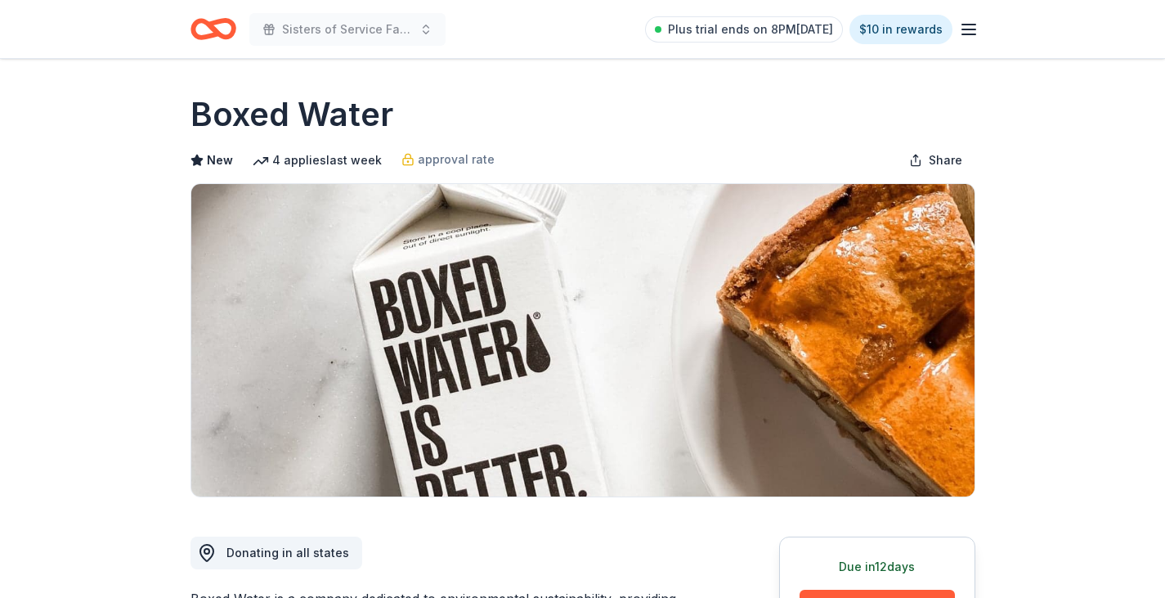
scroll to position [327, 0]
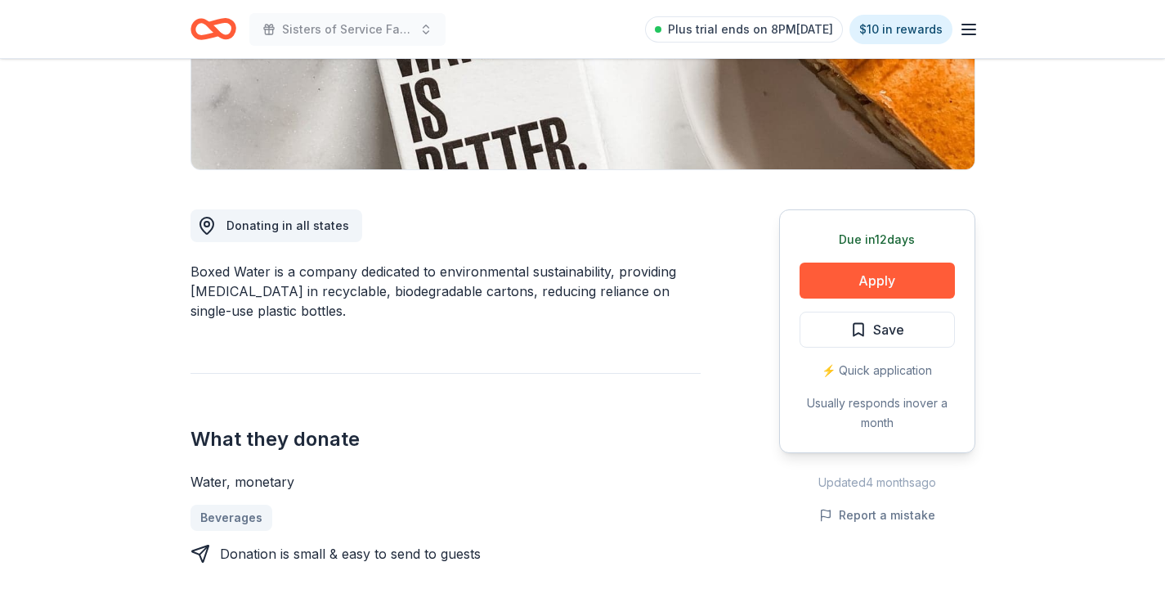
click at [889, 337] on span "Save" at bounding box center [888, 329] width 31 height 21
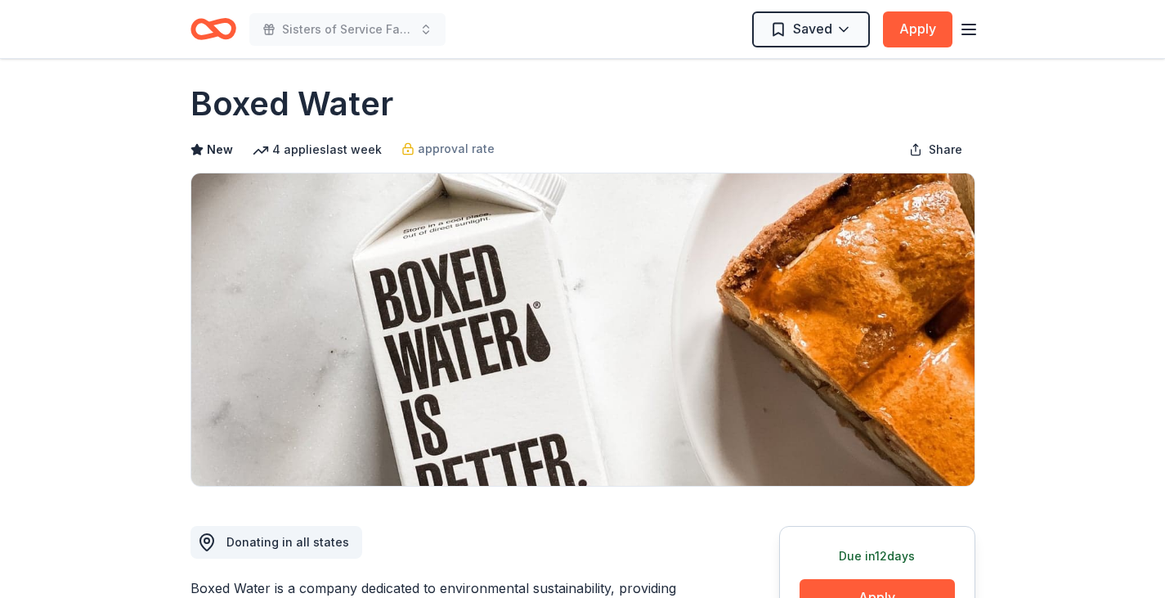
scroll to position [0, 0]
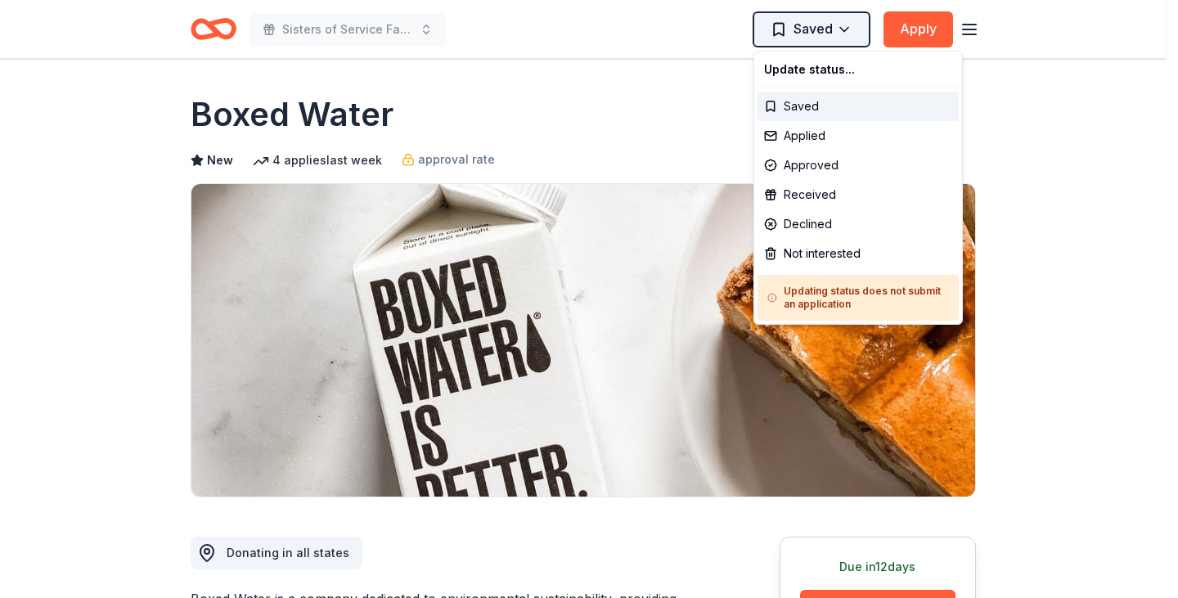
click at [810, 30] on html "Sisters of Service Fall Gathering Saved Apply Due in 12 days Share Boxed Water …" at bounding box center [589, 299] width 1178 height 598
click at [797, 101] on div "Saved" at bounding box center [857, 106] width 201 height 29
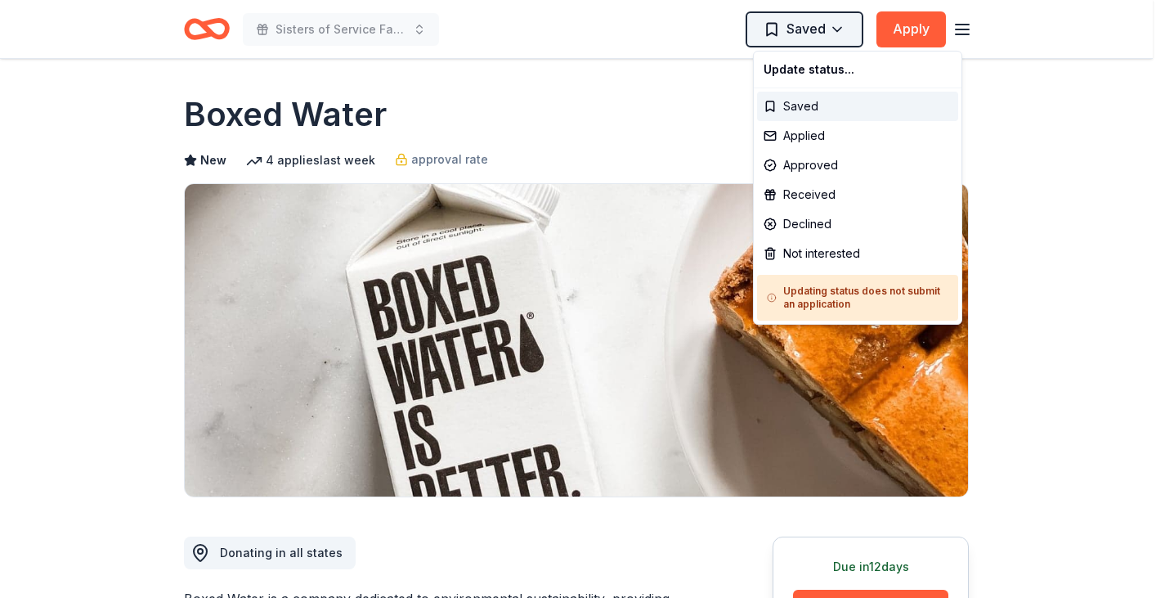
click at [803, 25] on html "Sisters of Service Fall Gathering Saved Apply Due in 12 days Share Boxed Water …" at bounding box center [582, 299] width 1165 height 598
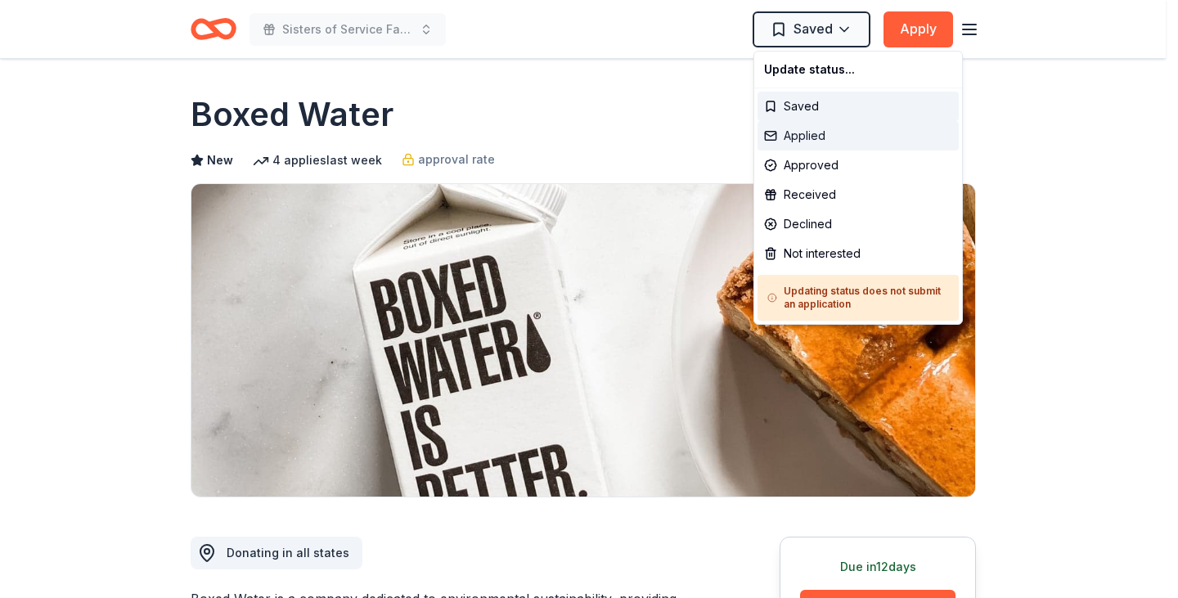
click at [791, 138] on div "Applied" at bounding box center [857, 135] width 201 height 29
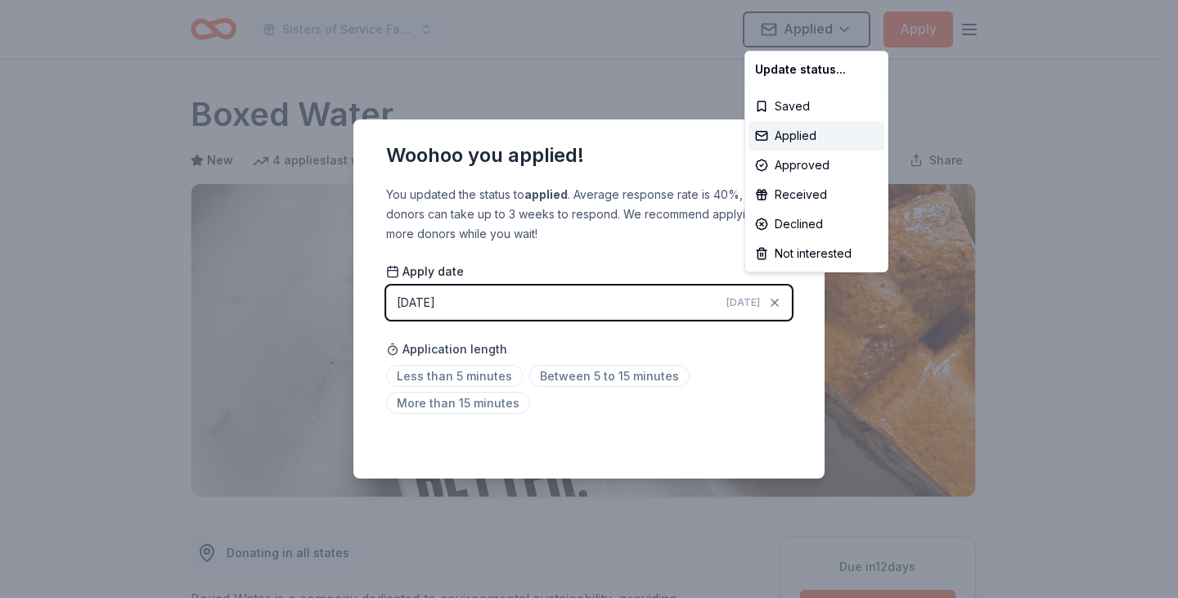
click at [1045, 333] on html "Sisters of Service Fall Gathering Applied Apply Due in 12 days Share Boxed Wate…" at bounding box center [589, 299] width 1178 height 598
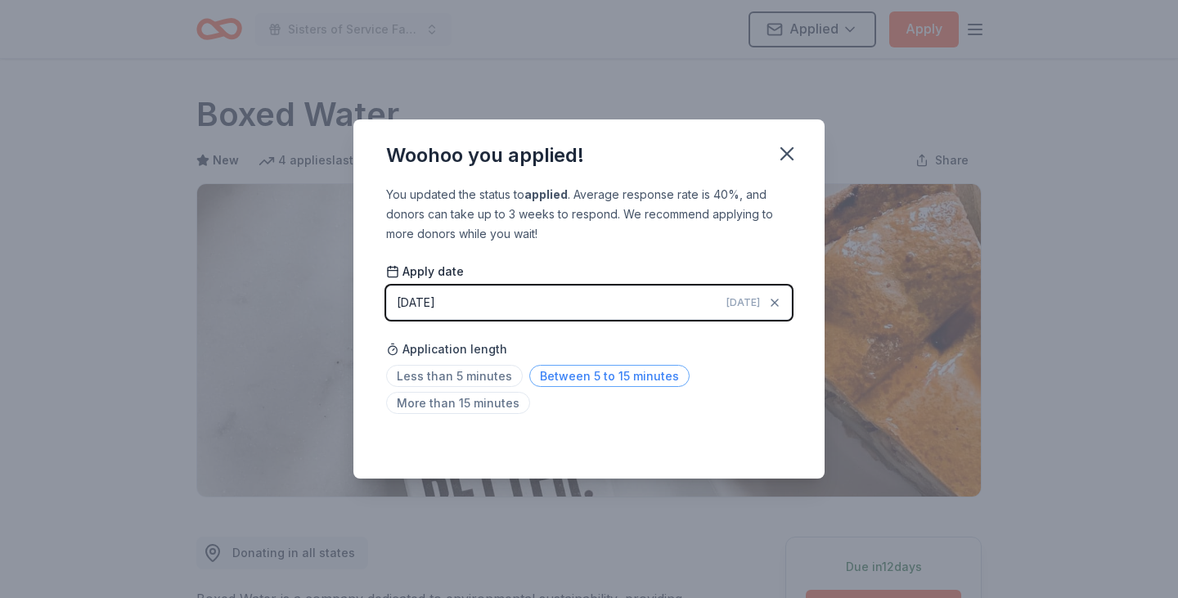
click at [535, 376] on span "Between 5 to 15 minutes" at bounding box center [609, 376] width 160 height 22
click at [499, 39] on div "Woohoo you applied! You updated the status to applied . Average response rate i…" at bounding box center [589, 299] width 1178 height 598
click at [778, 152] on icon "button" at bounding box center [786, 153] width 23 height 23
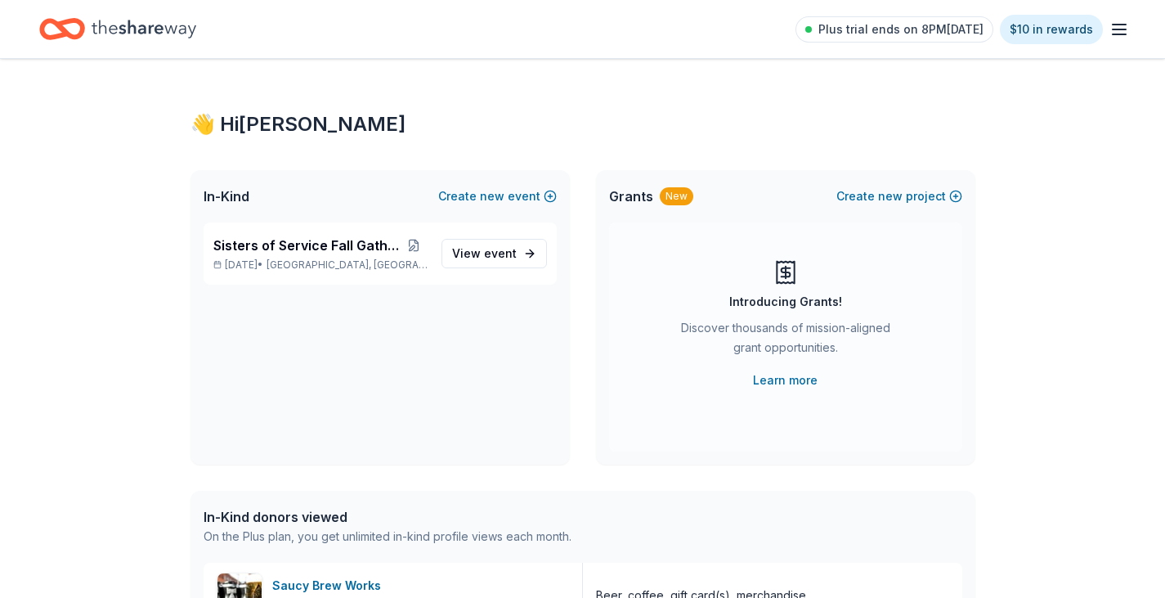
click at [1116, 29] on line "button" at bounding box center [1119, 29] width 13 height 0
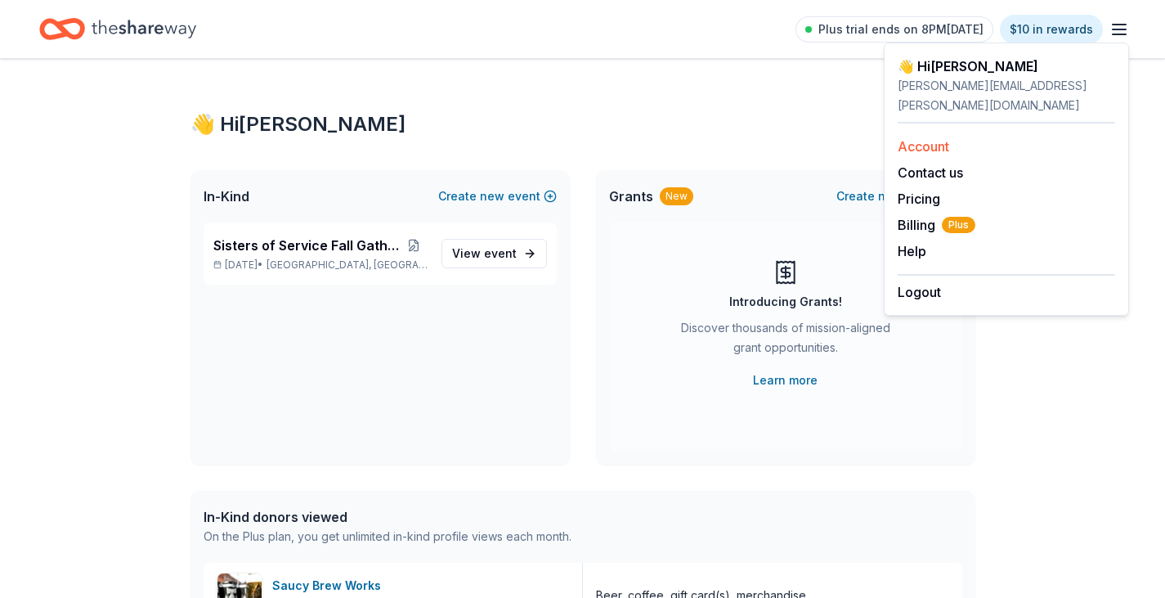
click at [955, 137] on div "Account" at bounding box center [1007, 147] width 218 height 20
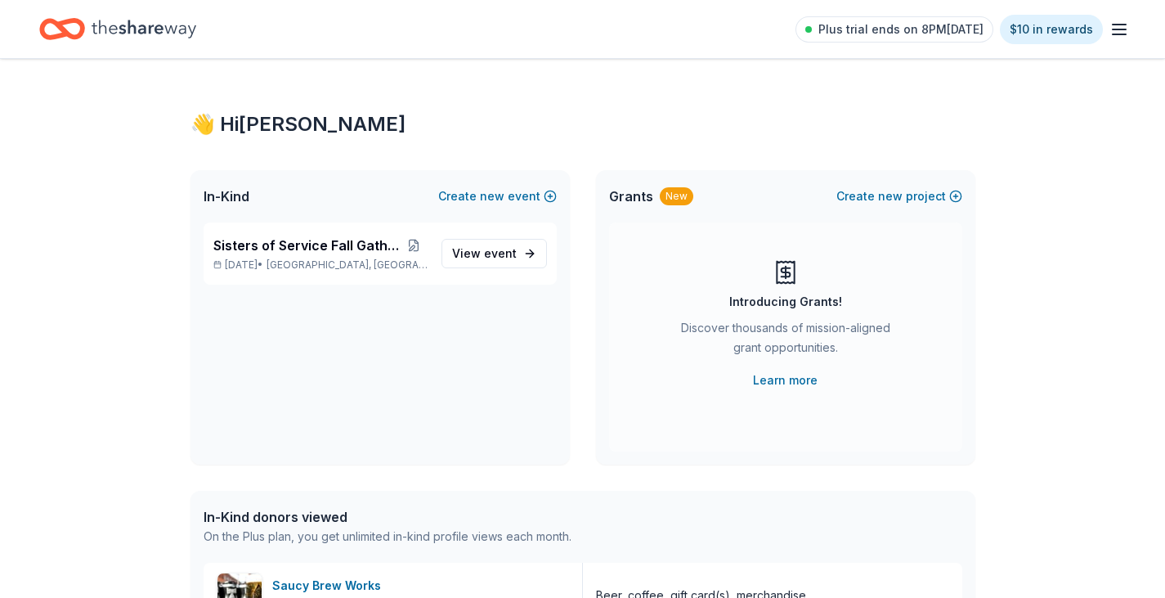
click at [1116, 30] on icon "button" at bounding box center [1120, 30] width 20 height 20
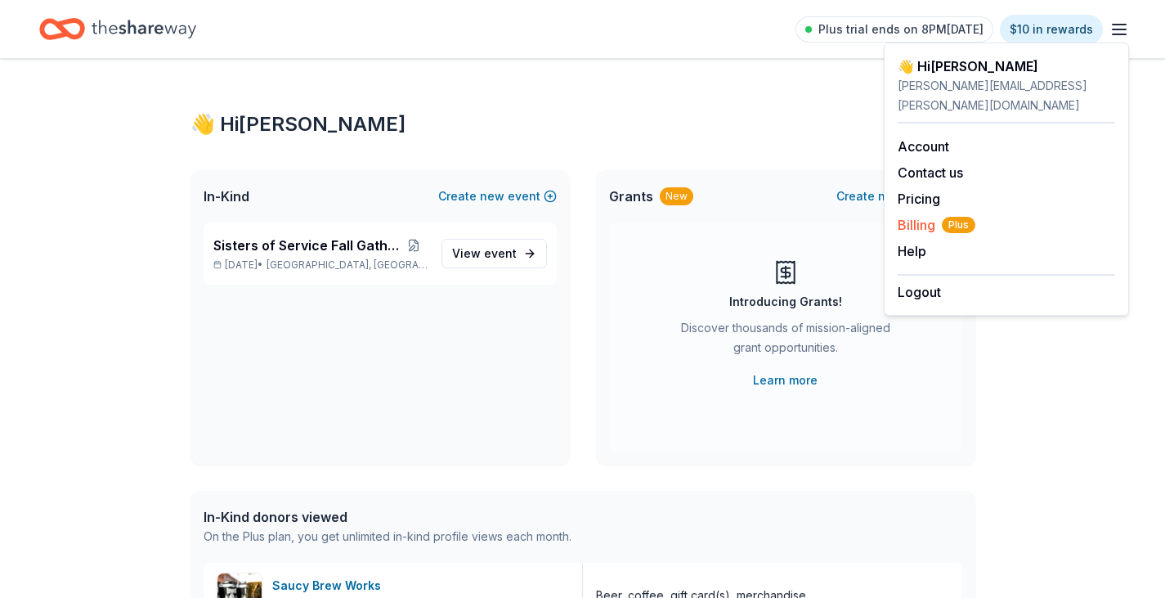
click at [911, 215] on span "Billing Plus" at bounding box center [937, 225] width 78 height 20
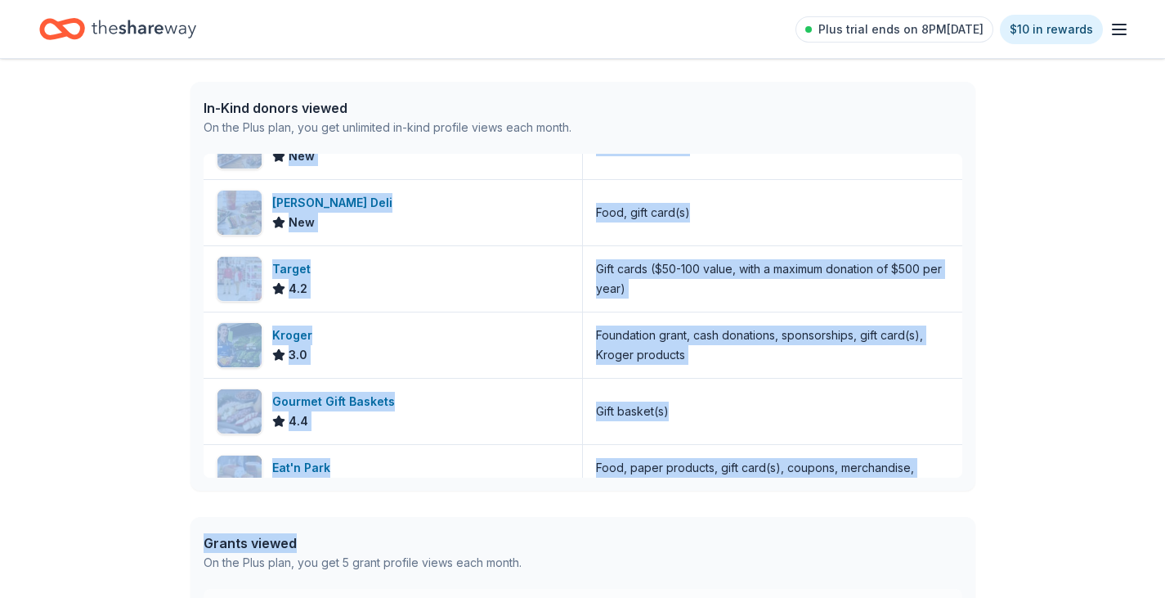
scroll to position [934, 0]
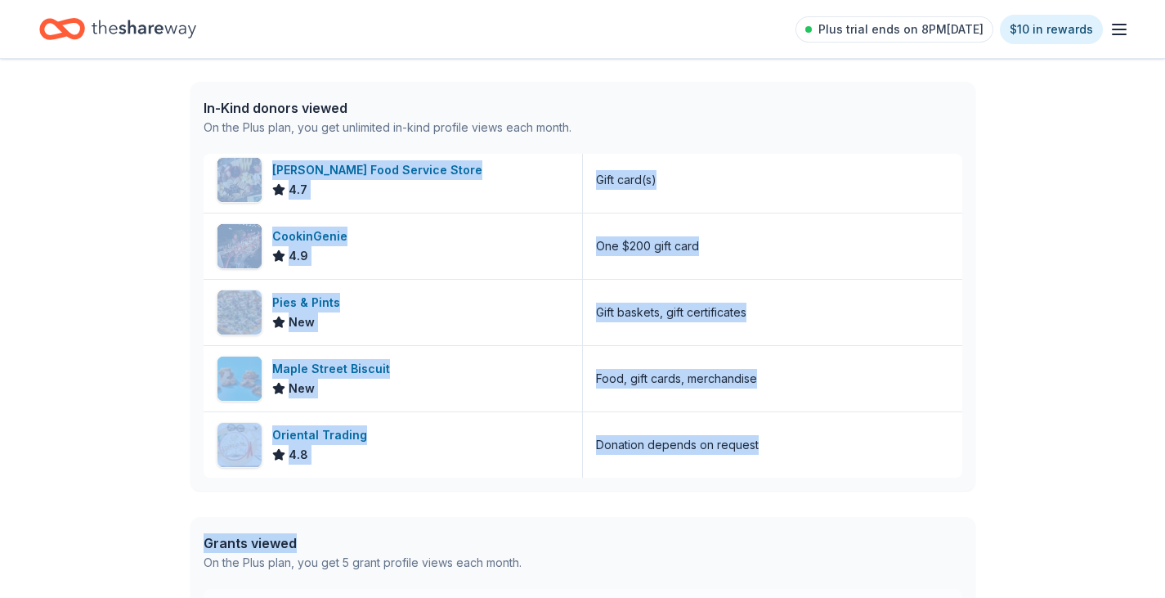
drag, startPoint x: 212, startPoint y: 159, endPoint x: 832, endPoint y: 521, distance: 717.5
click at [832, 521] on div "👋 Hi [PERSON_NAME] In-Kind Create new event Sisters of Service Fall Gathering […" at bounding box center [582, 221] width 837 height 1142
copy div "Saucy Brew Works New Beer, coffee, gift card(s), merchandise Guardian Angel Dev…"
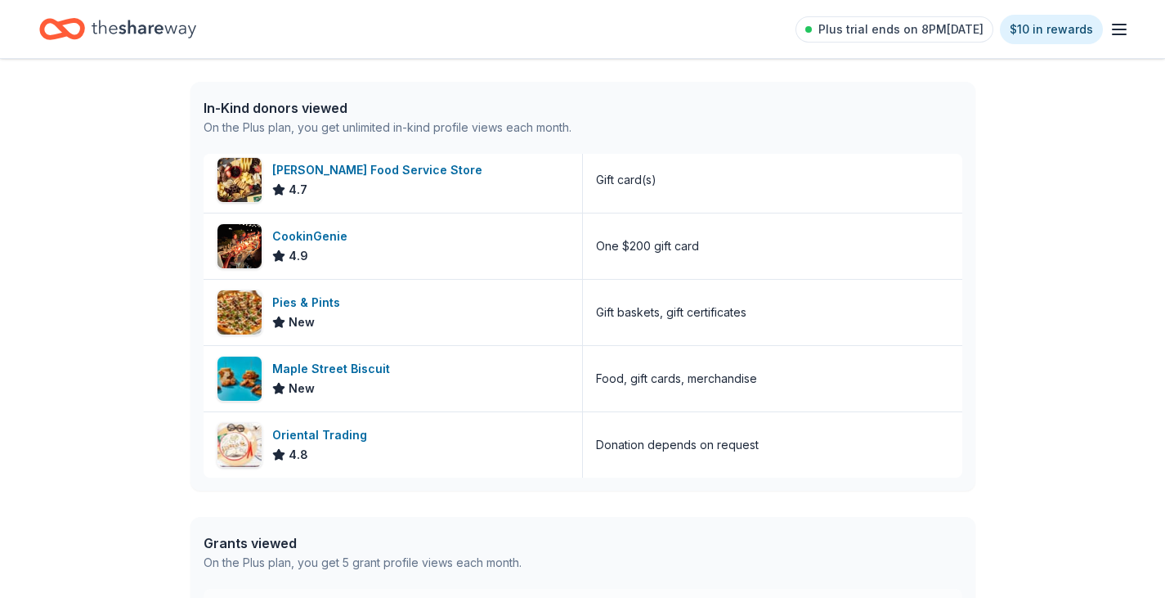
click at [773, 104] on div "In-Kind donors viewed On the Plus plan, you get unlimited in-kind profile views…" at bounding box center [583, 118] width 785 height 72
